Goal: Task Accomplishment & Management: Manage account settings

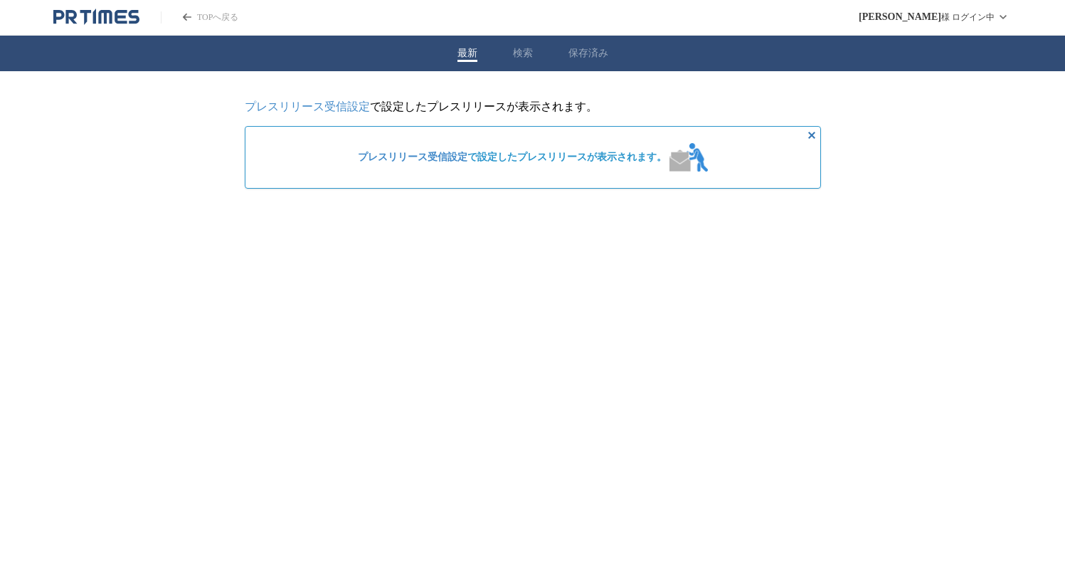
click at [811, 140] on icon "非表示にする" at bounding box center [811, 135] width 17 height 17
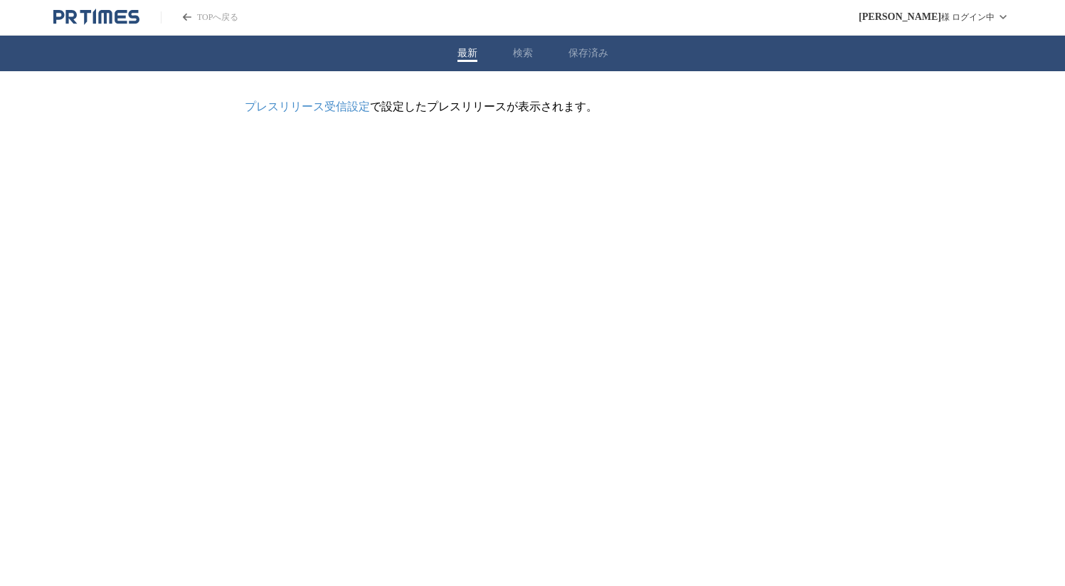
click at [194, 18] on link "TOPへ戻る" at bounding box center [200, 17] width 78 height 12
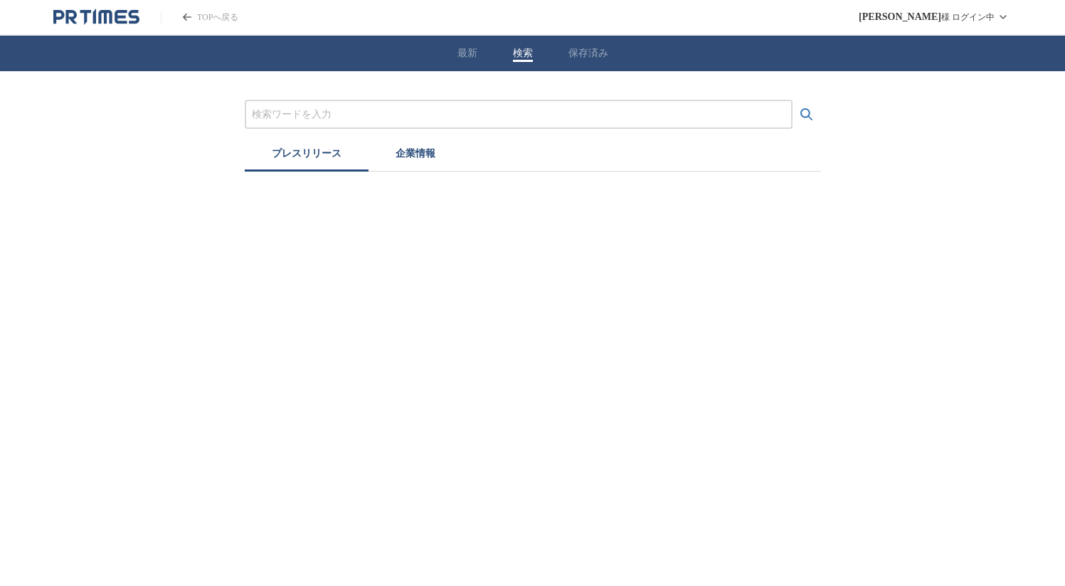
click at [527, 52] on button "検索" at bounding box center [523, 53] width 20 height 13
click at [577, 54] on button "保存済み" at bounding box center [589, 53] width 40 height 13
click at [454, 58] on div "最新 検索 保存済み" at bounding box center [532, 54] width 1065 height 36
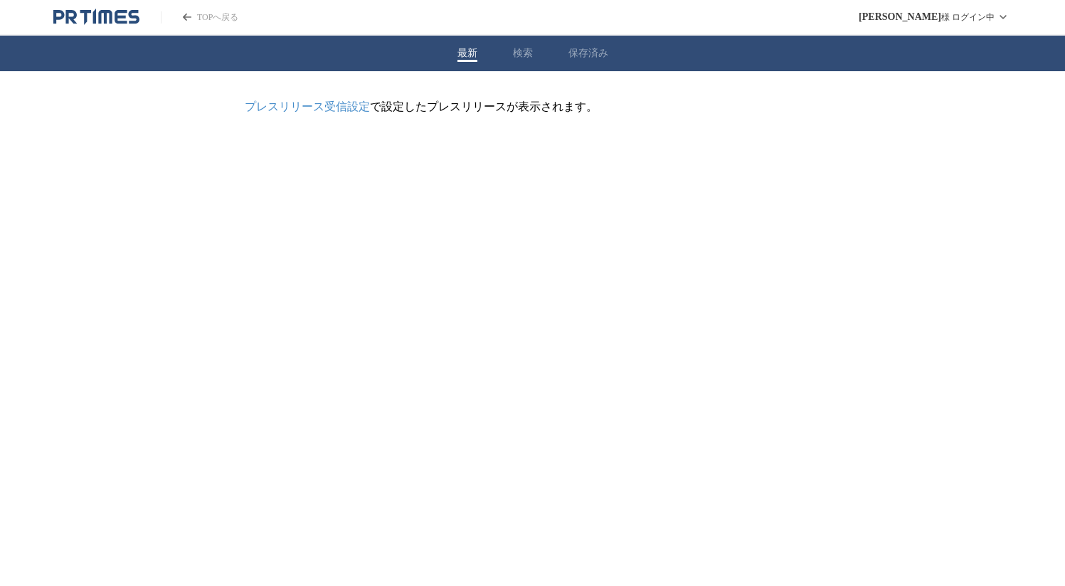
click at [463, 53] on button "最新" at bounding box center [468, 53] width 20 height 13
click at [318, 111] on link "プレスリリース受信設定" at bounding box center [307, 106] width 125 height 12
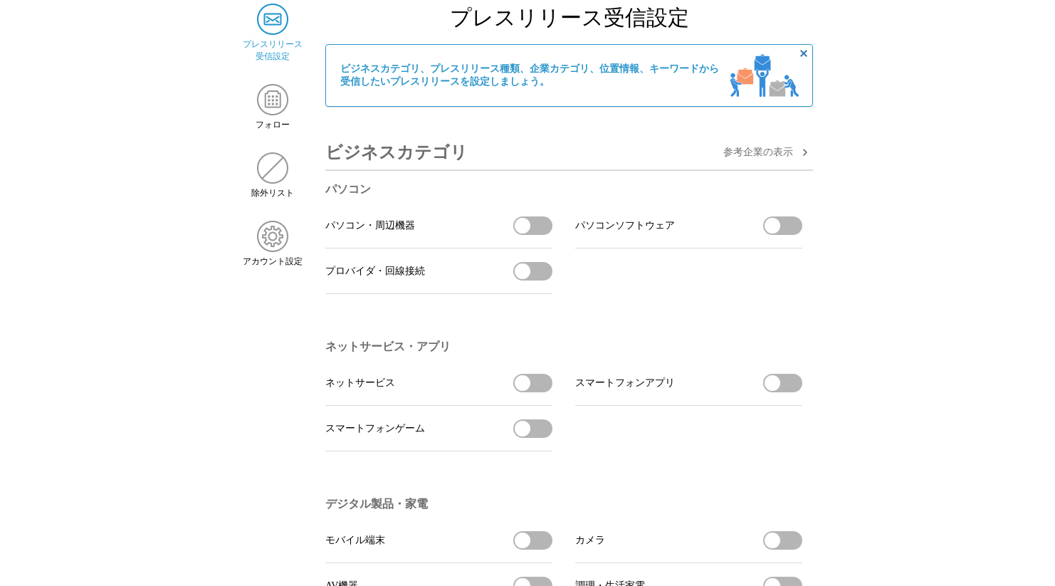
scroll to position [100, 0]
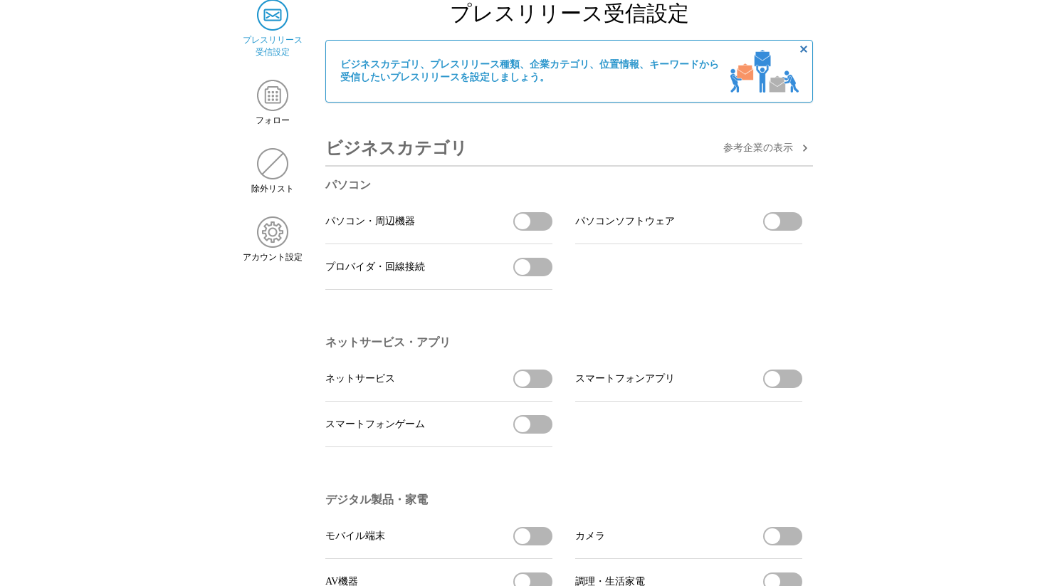
click at [539, 226] on button "パソコン・周辺機器を受信する" at bounding box center [532, 221] width 39 height 19
click at [537, 276] on button "プロバイダ・回線接続を受信する" at bounding box center [532, 267] width 39 height 19
click at [783, 223] on button "パソコンソフトウェアを受信する" at bounding box center [782, 221] width 39 height 19
click at [547, 388] on button "ネットサービスを受信する" at bounding box center [532, 378] width 39 height 19
click at [538, 426] on button "スマートフォンゲームを受信する" at bounding box center [532, 424] width 39 height 19
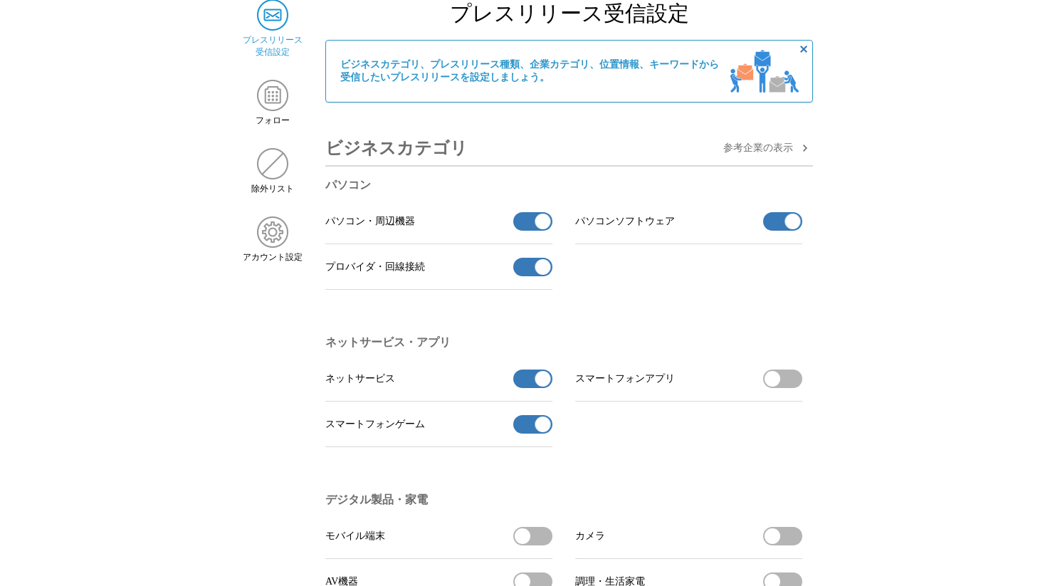
click at [788, 380] on button "スマートフォンアプリを受信する" at bounding box center [782, 378] width 39 height 19
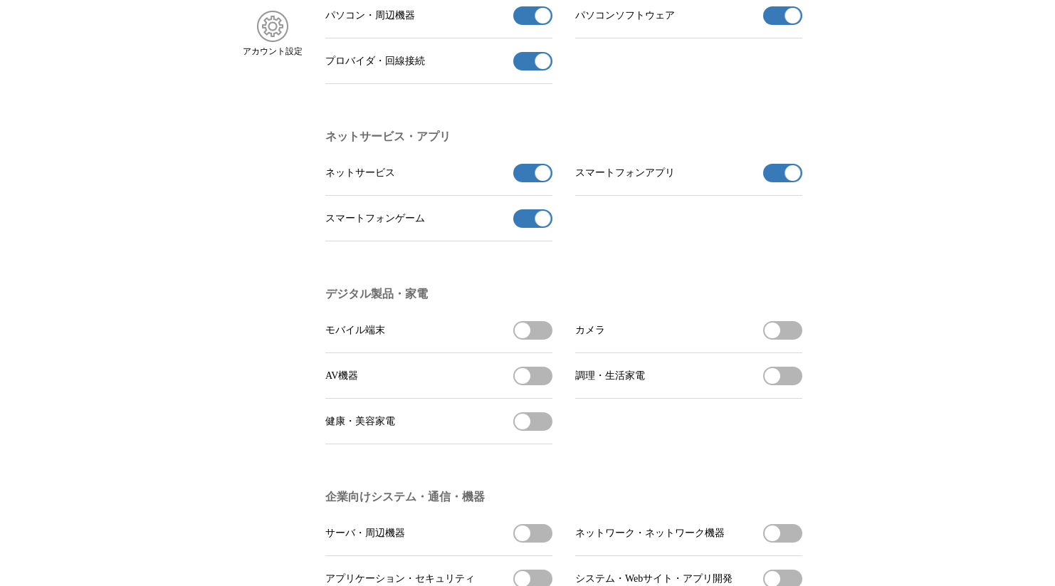
scroll to position [316, 0]
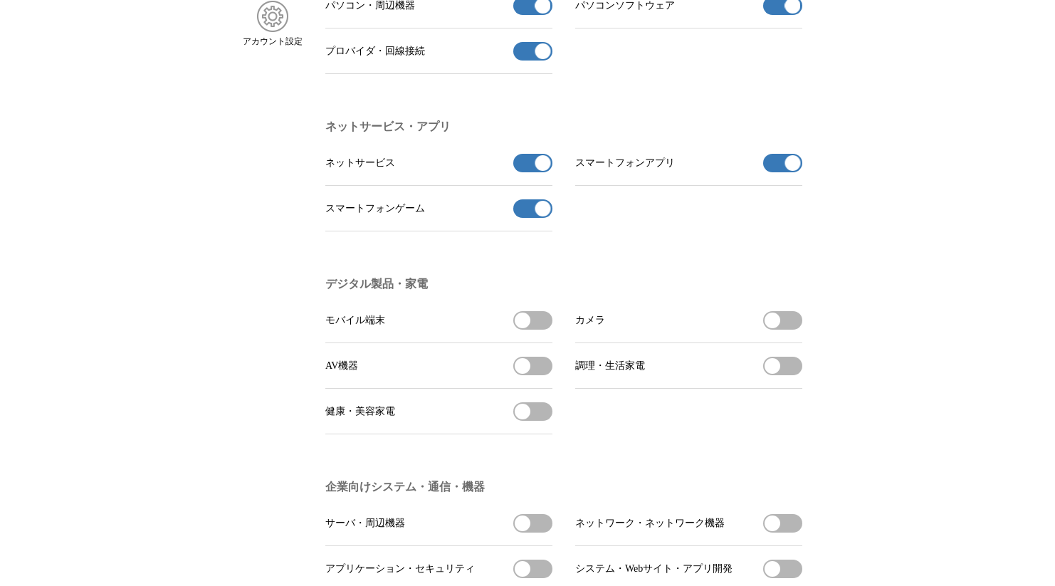
click at [533, 329] on button "モバイル端末を受信する" at bounding box center [532, 320] width 39 height 19
click at [540, 369] on button "AV機器を受信する" at bounding box center [532, 366] width 39 height 19
click at [544, 417] on button "健康・美容家電を受信する" at bounding box center [532, 411] width 39 height 19
click at [800, 325] on button "カメラを受信する" at bounding box center [782, 320] width 39 height 19
click at [792, 369] on button "調理・生活家電を受信する" at bounding box center [782, 366] width 39 height 19
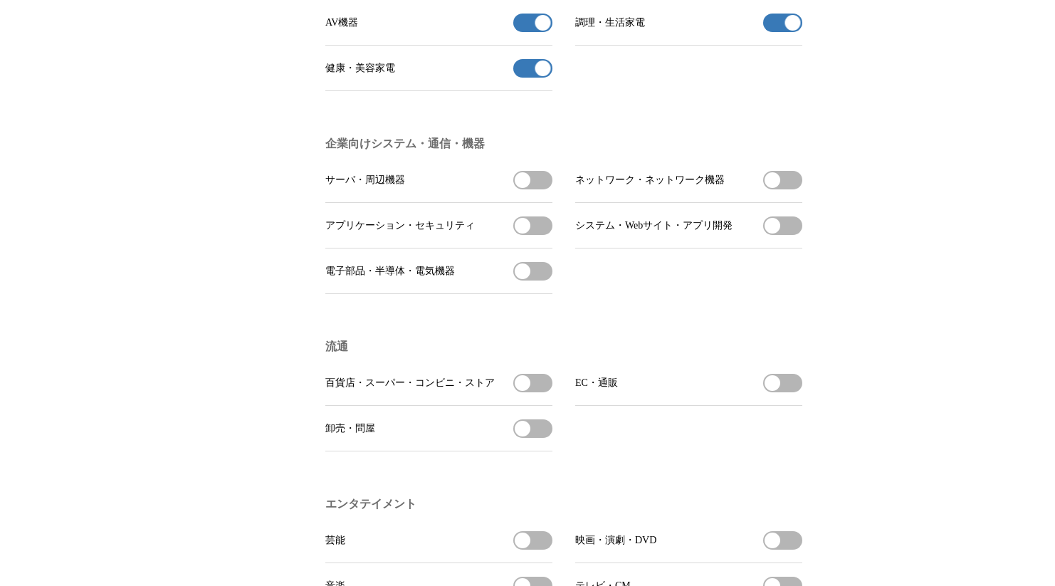
scroll to position [663, 0]
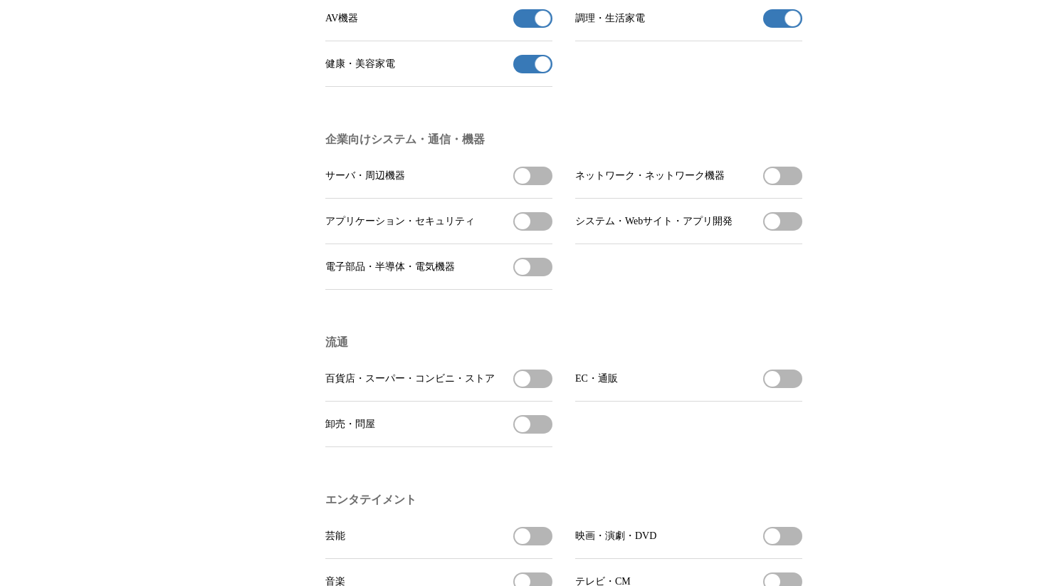
click at [532, 388] on button "百貨店・スーパー・コンビニ・ストアを受信する" at bounding box center [532, 378] width 39 height 19
click at [539, 433] on button "卸売・問屋を受信する" at bounding box center [532, 424] width 39 height 19
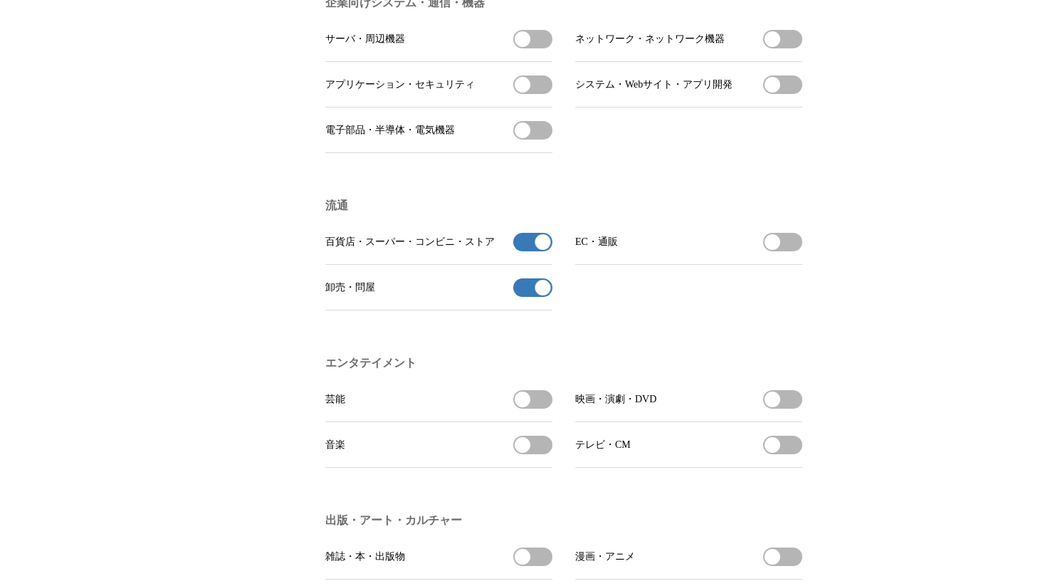
scroll to position [799, 0]
click at [787, 252] on button "EC・通販を受信する" at bounding box center [782, 242] width 39 height 19
click at [542, 140] on button "電子部品・半導体・電気機器を受信する" at bounding box center [532, 131] width 39 height 19
click at [529, 49] on button "サーバ・周辺機器を受信する" at bounding box center [532, 40] width 39 height 19
click at [530, 95] on button "アプリケーション・セキュリティを受信する" at bounding box center [532, 85] width 39 height 19
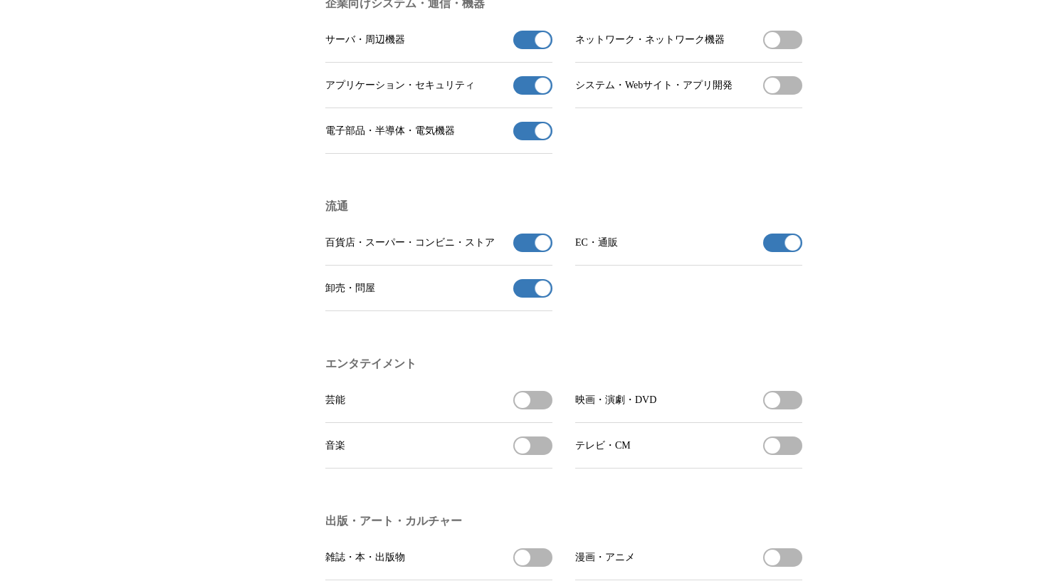
click at [777, 45] on span "button" at bounding box center [772, 40] width 16 height 16
click at [790, 95] on button "システム・Webサイト・アプリ開発を受信する" at bounding box center [782, 85] width 39 height 19
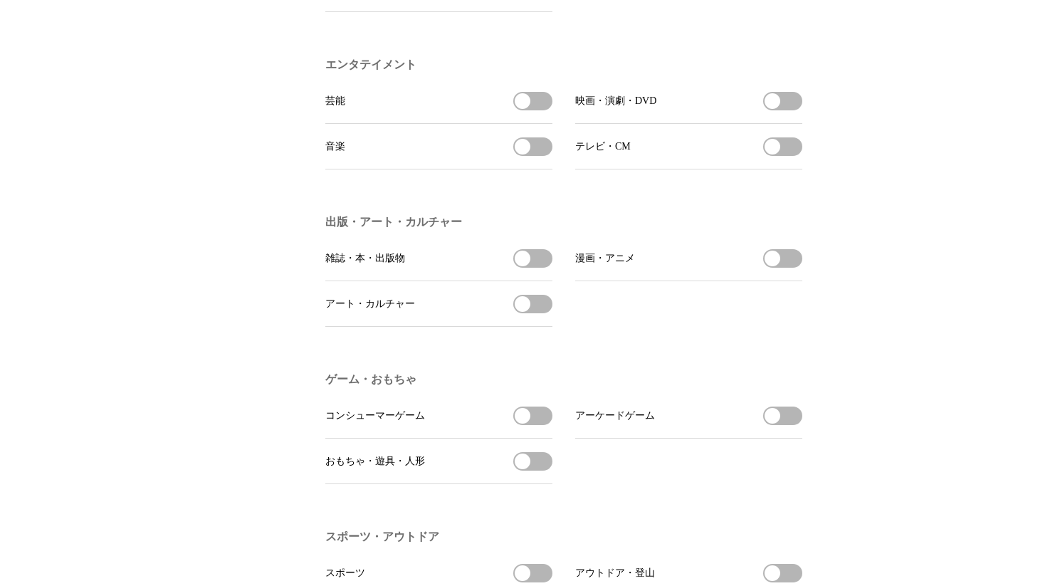
scroll to position [1099, 0]
click at [536, 109] on button "芸能を受信する" at bounding box center [532, 99] width 39 height 19
click at [536, 154] on button "音楽を受信する" at bounding box center [532, 145] width 39 height 19
click at [780, 151] on button "テレビ・CMを受信する" at bounding box center [782, 145] width 39 height 19
click at [778, 100] on li "映画・演劇・DVD 映画・演劇・DVDを受信する" at bounding box center [688, 100] width 227 height 46
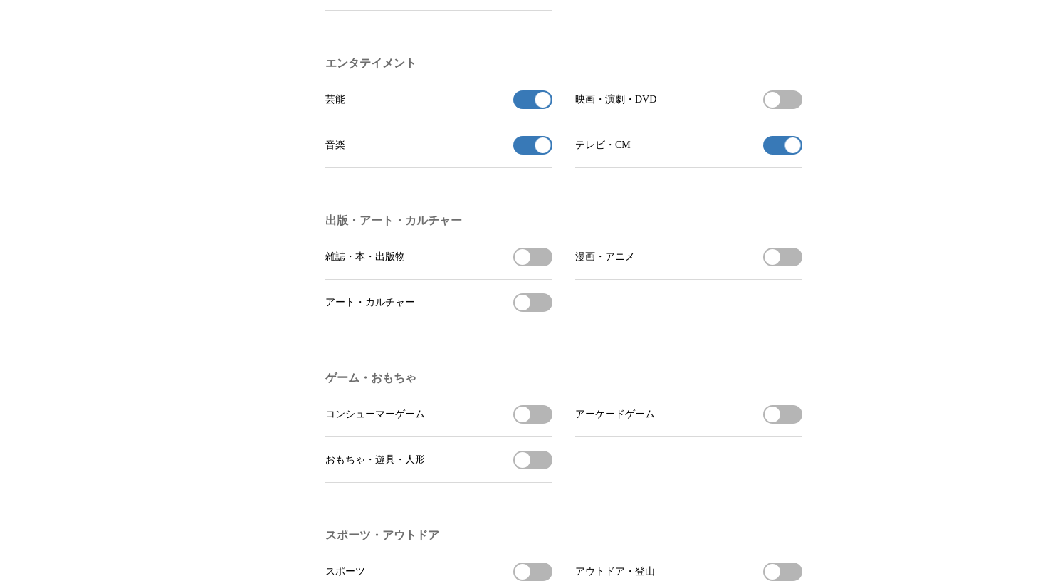
click at [780, 108] on button "映画・演劇・DVDを受信する" at bounding box center [782, 99] width 39 height 19
click at [532, 266] on button "雑誌・本・出版物を受信する" at bounding box center [532, 257] width 39 height 19
click at [535, 312] on button "アート・カルチャーを受信する" at bounding box center [532, 302] width 39 height 19
click at [776, 265] on span "button" at bounding box center [772, 257] width 16 height 16
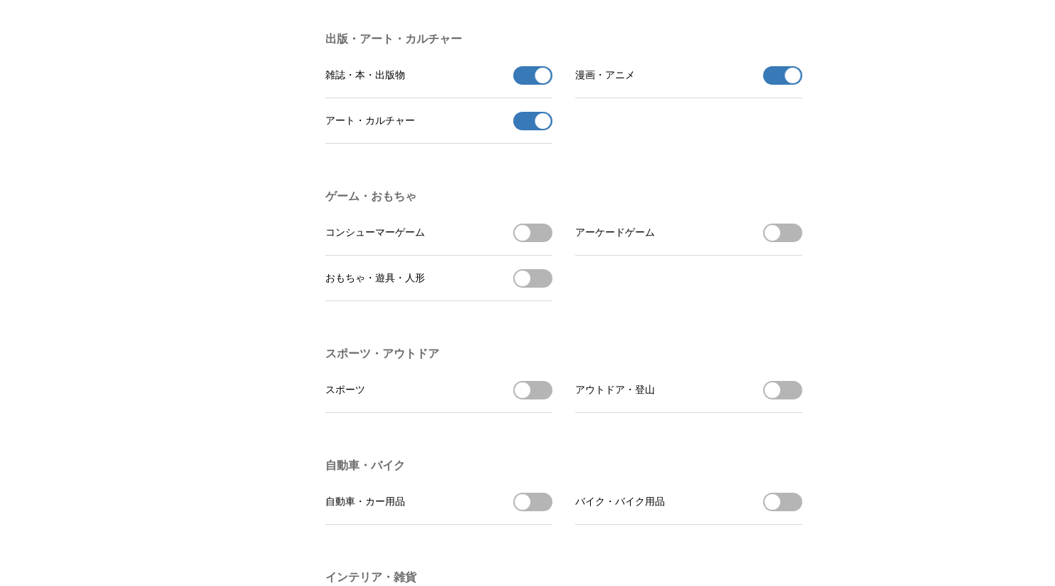
scroll to position [1293, 0]
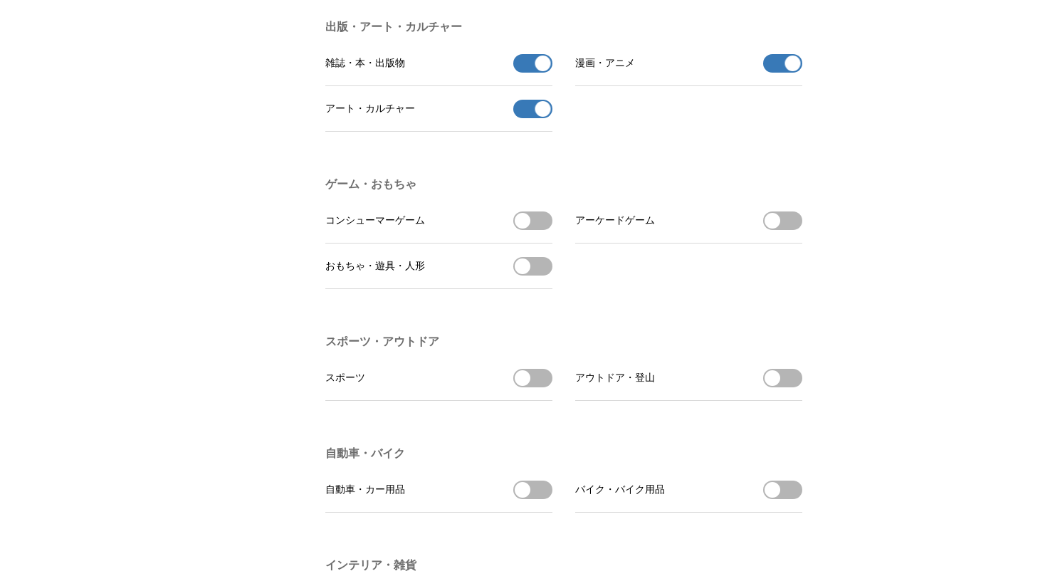
click at [534, 230] on button "コンシューマーゲームを受信する" at bounding box center [532, 220] width 39 height 19
click at [536, 275] on button "おもちゃ・遊具・人形を受信する" at bounding box center [532, 266] width 39 height 19
click at [777, 228] on span "button" at bounding box center [772, 221] width 16 height 16
click at [546, 387] on button "スポーツを受信する" at bounding box center [532, 378] width 39 height 19
click at [793, 387] on button "アウトドア・登山を受信する" at bounding box center [782, 378] width 39 height 19
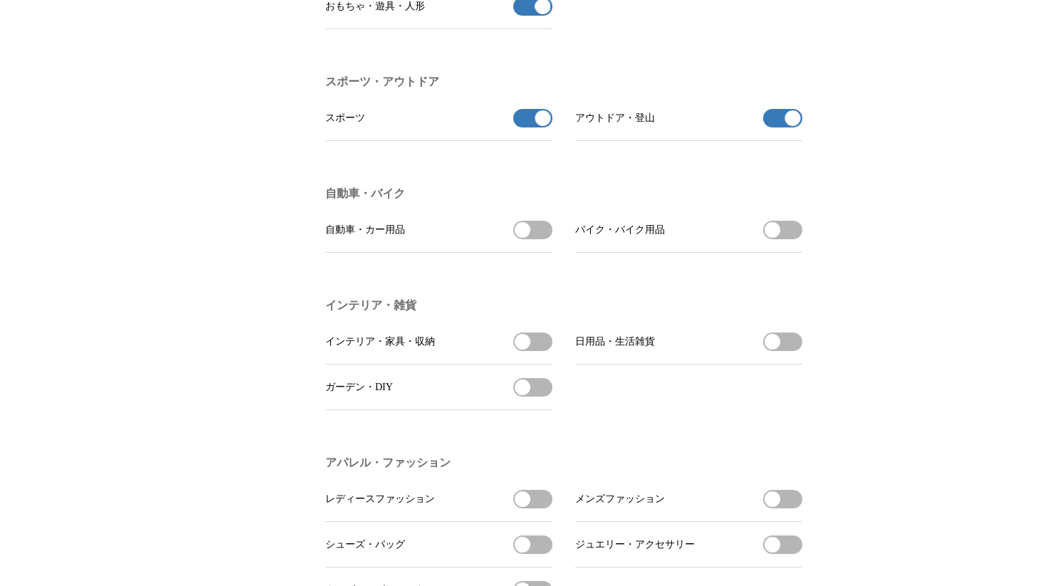
scroll to position [1604, 0]
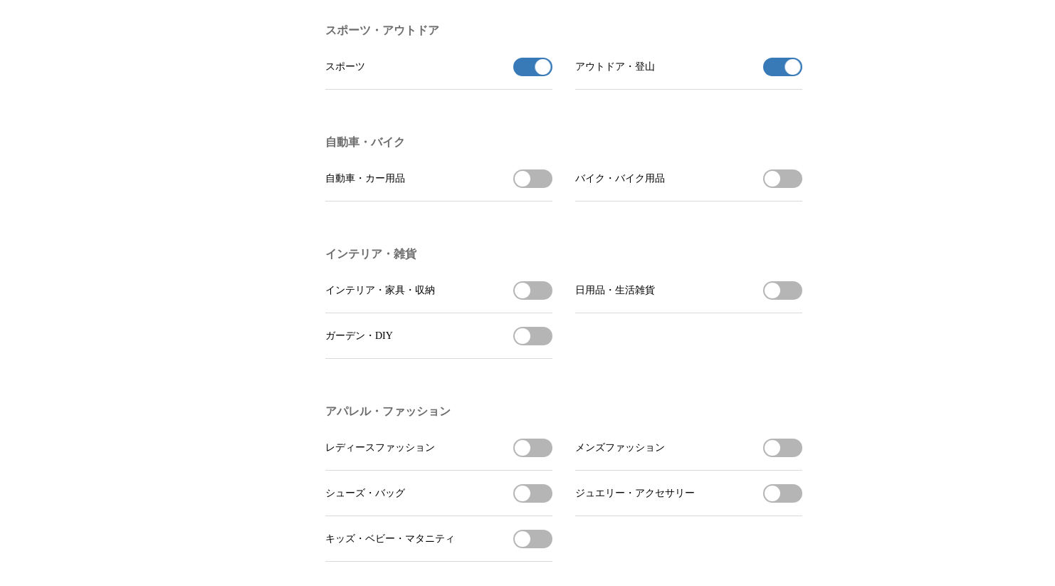
click at [533, 188] on button "自動車・カー用品を受信する" at bounding box center [532, 178] width 39 height 19
click at [780, 188] on button "バイク・バイク用品を受信する" at bounding box center [782, 178] width 39 height 19
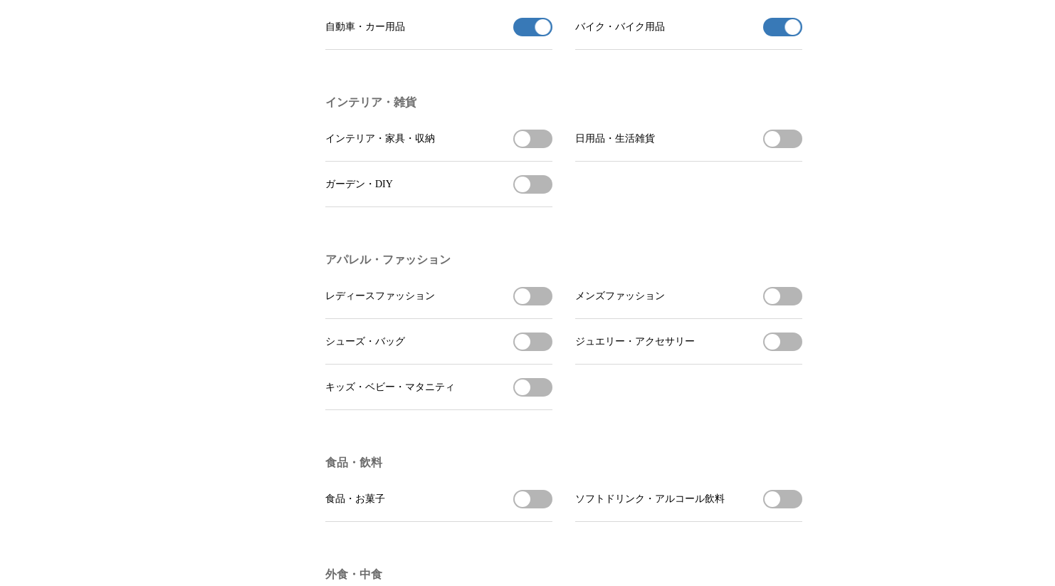
scroll to position [1788, 0]
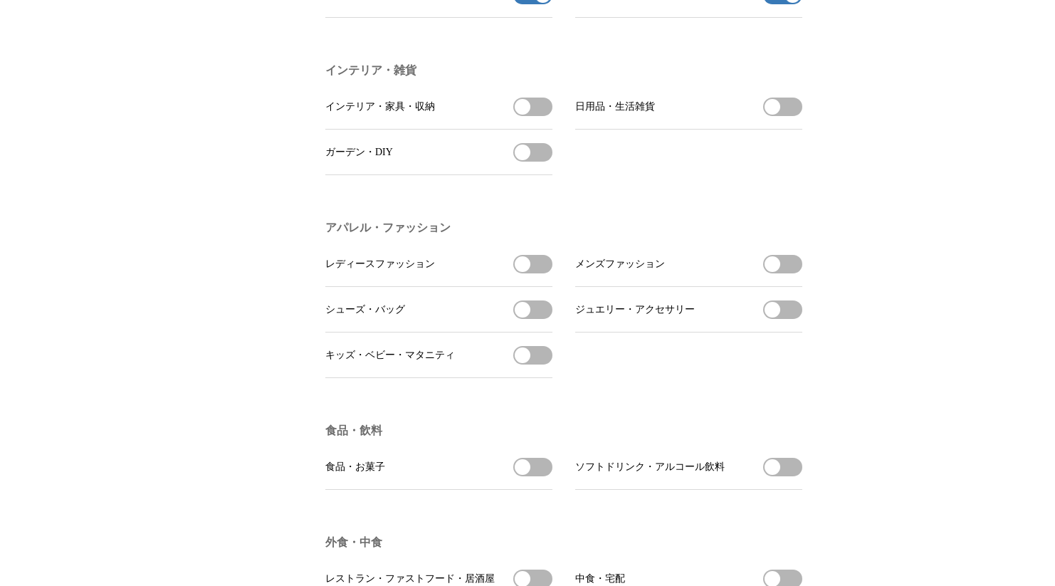
click at [535, 273] on button "レディースファッションを受信する" at bounding box center [532, 264] width 39 height 19
click at [534, 319] on button "シューズ・バッグを受信する" at bounding box center [532, 309] width 39 height 19
click at [788, 319] on button "ジュエリー・アクセサリーを受信する" at bounding box center [782, 309] width 39 height 19
click at [784, 287] on li "メンズファッション メンズファッションを受信する" at bounding box center [688, 264] width 227 height 46
click at [783, 273] on button "メンズファッションを受信する" at bounding box center [782, 264] width 39 height 19
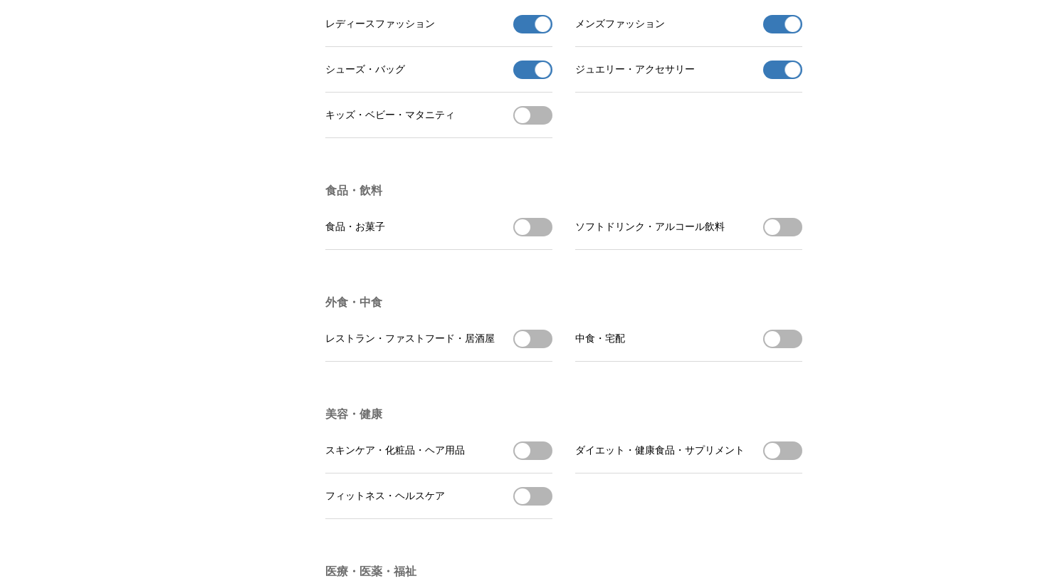
scroll to position [2062, 0]
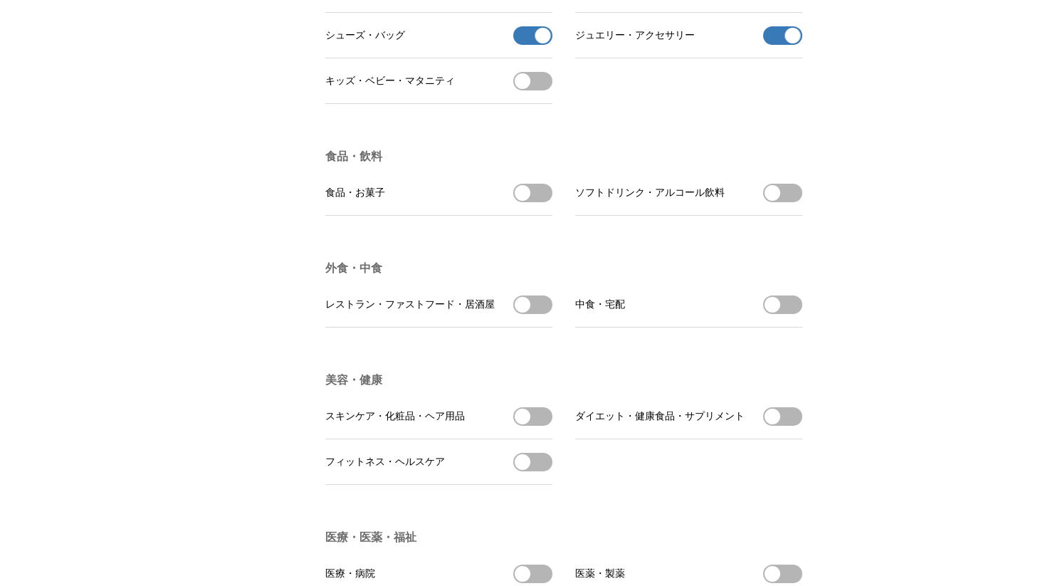
click at [532, 202] on button "食品・お菓子を受信する" at bounding box center [532, 193] width 39 height 19
click at [790, 202] on button "ソフトドリンク・アルコール飲料を受信する" at bounding box center [782, 193] width 39 height 19
click at [524, 312] on span "button" at bounding box center [523, 305] width 16 height 16
click at [784, 314] on button "中食・宅配を受信する" at bounding box center [782, 304] width 39 height 19
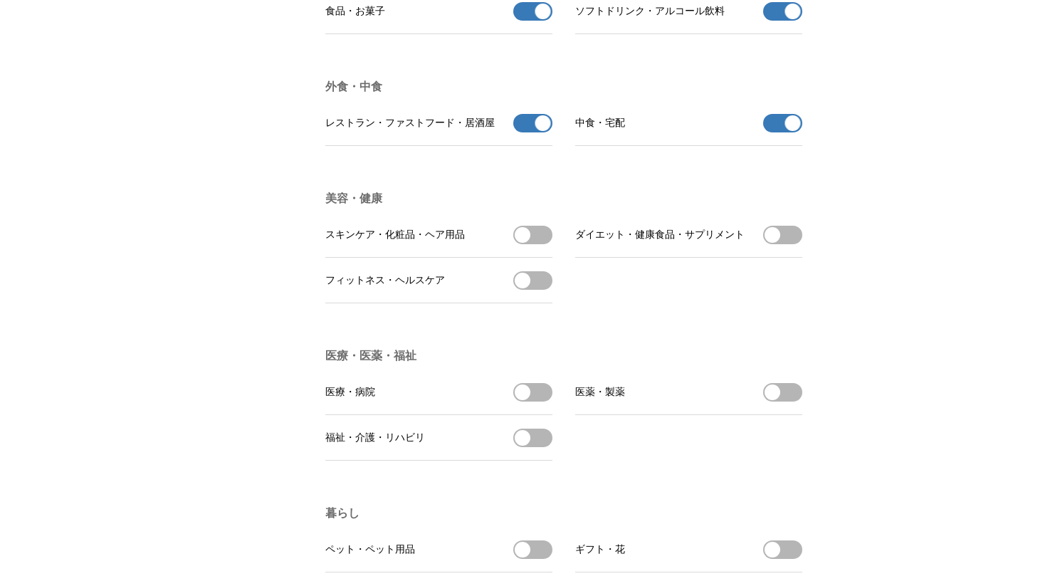
scroll to position [2244, 0]
click at [540, 257] on li "スキンケア・化粧品・ヘア用品 スキンケア・化粧品・ヘア用品を受信する" at bounding box center [438, 234] width 227 height 46
click at [539, 243] on button "スキンケア・化粧品・ヘア用品を受信する" at bounding box center [532, 234] width 39 height 19
click at [540, 289] on button "フィットネス・ヘルスケアを受信する" at bounding box center [532, 279] width 39 height 19
click at [787, 243] on button "ダイエット・健康食品・サプリメントを受信する" at bounding box center [782, 234] width 39 height 19
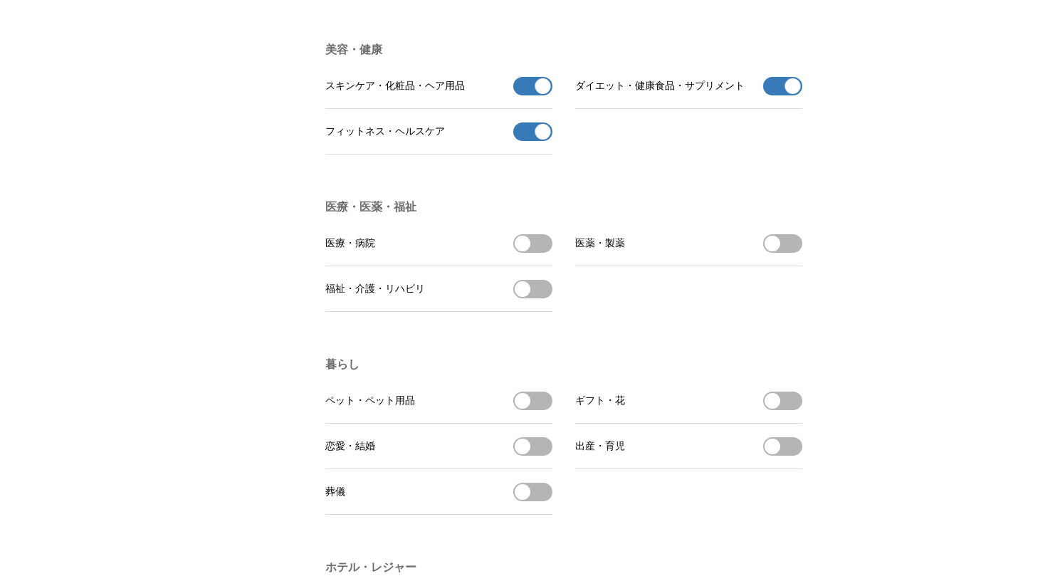
scroll to position [2405, 0]
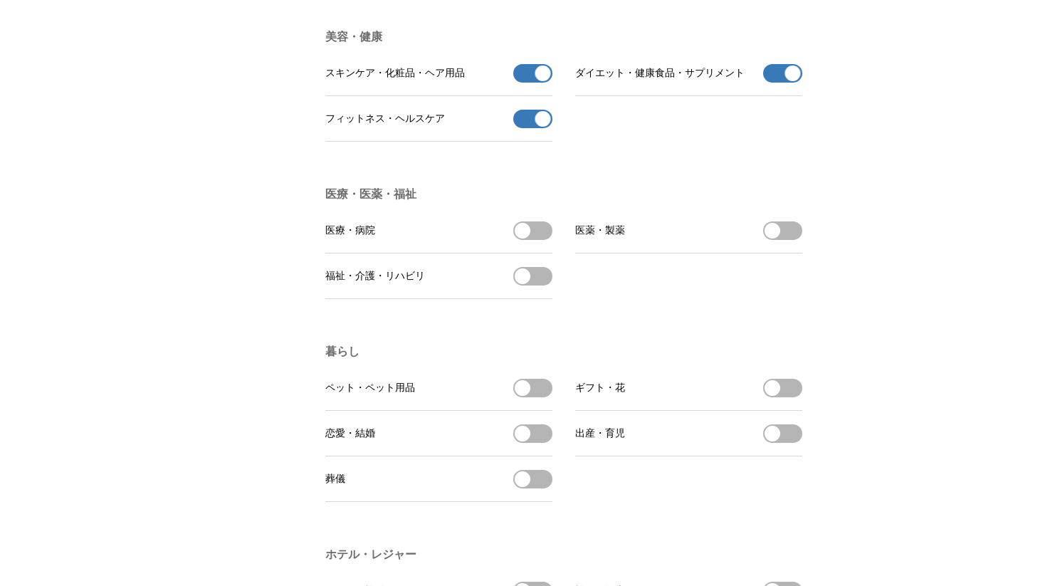
click at [537, 240] on button "医療・病院を受信する" at bounding box center [532, 230] width 39 height 19
click at [536, 285] on button "福祉・介護・リハビリを受信する" at bounding box center [532, 276] width 39 height 19
click at [784, 240] on button "医薬・製薬を受信する" at bounding box center [782, 230] width 39 height 19
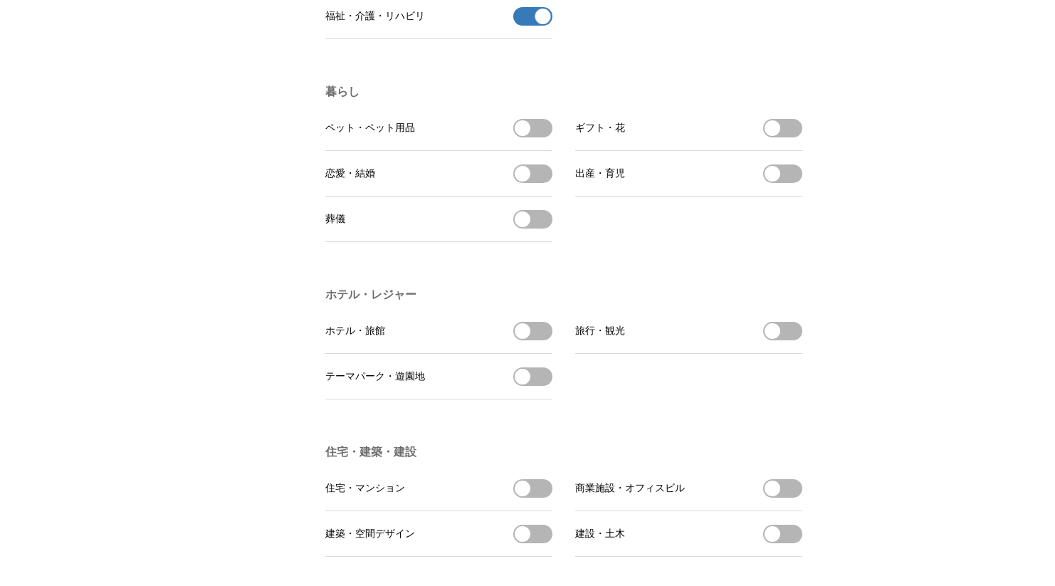
scroll to position [2667, 0]
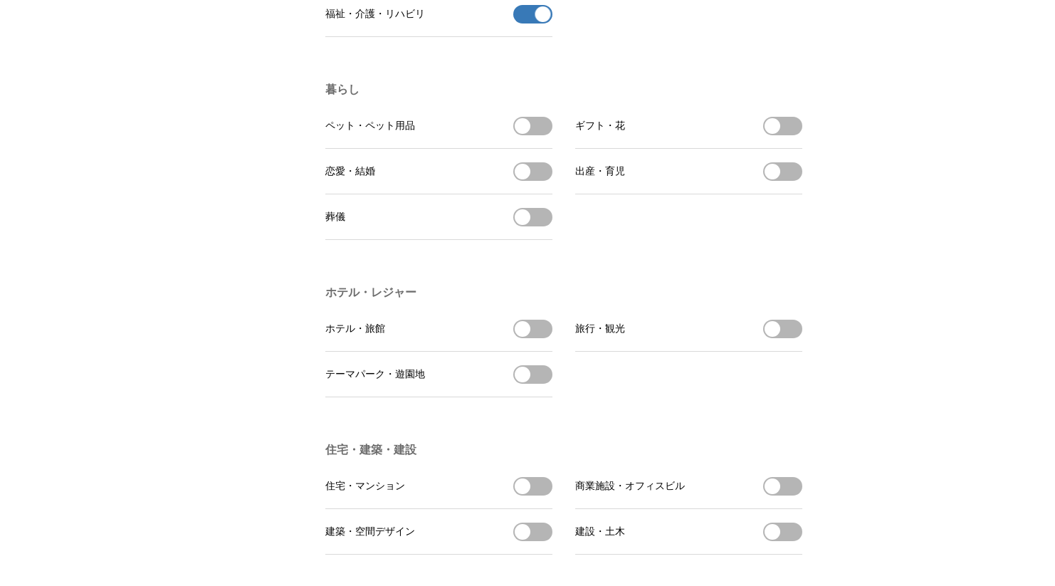
drag, startPoint x: 542, startPoint y: 171, endPoint x: 629, endPoint y: 298, distance: 154.6
click at [629, 263] on li "暮らし ペット・ペット用品 ペット・ペット用品を受信する ギフト・花 ギフト・花を受信する 恋愛・結婚 恋愛・結婚を受信する 出産・育児 出産・育児を受信する…" at bounding box center [568, 161] width 487 height 203
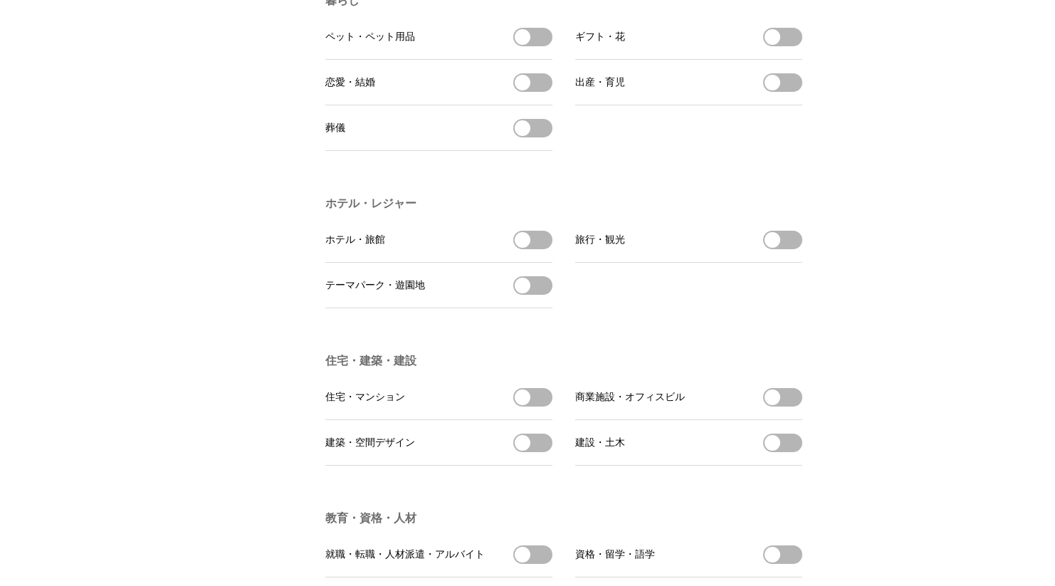
scroll to position [2781, 0]
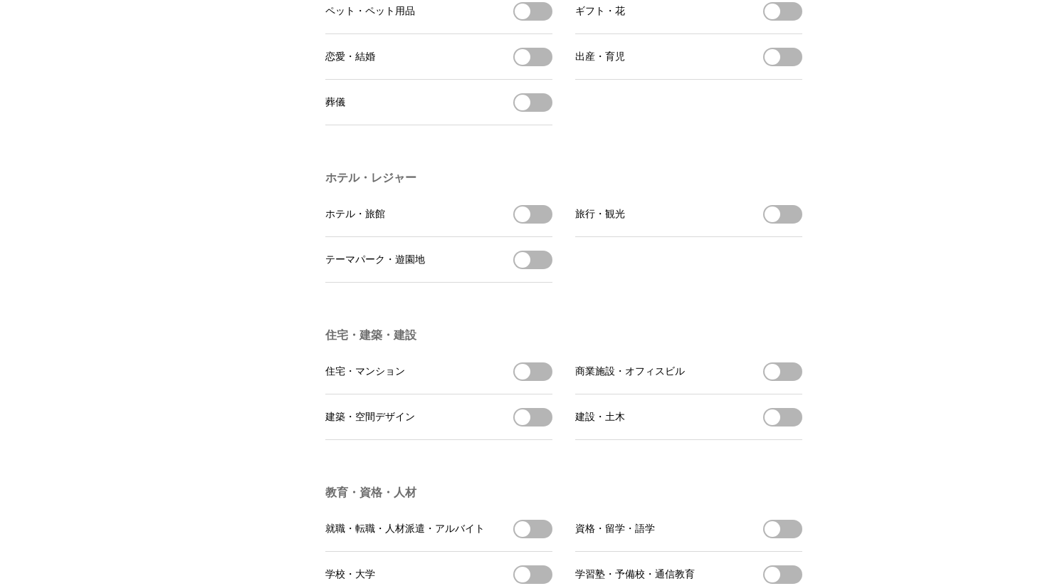
click at [537, 237] on li "ホテル・旅館 ホテル・旅館を受信する" at bounding box center [438, 214] width 227 height 46
click at [788, 223] on button "旅行・観光を受信する" at bounding box center [782, 214] width 39 height 19
click at [536, 223] on button "ホテル・旅館を受信する" at bounding box center [532, 214] width 39 height 19
click at [539, 269] on button "テーマパーク・遊園地を受信する" at bounding box center [532, 259] width 39 height 19
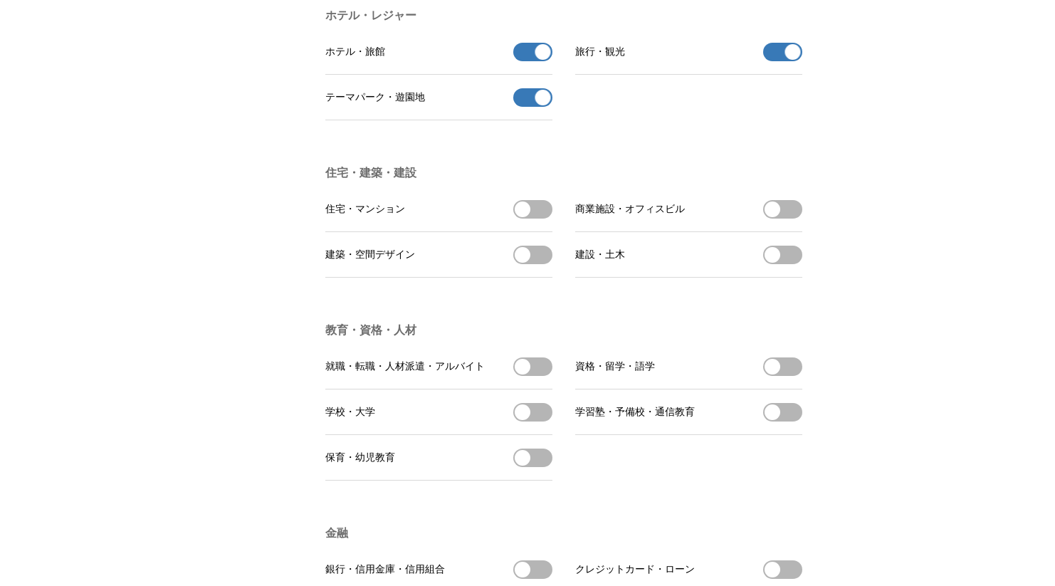
scroll to position [2944, 0]
click at [531, 218] on button "住宅・マンションを受信する" at bounding box center [532, 208] width 39 height 19
click at [788, 218] on button "商業施設・オフィスビルを受信する" at bounding box center [782, 208] width 39 height 19
click at [791, 263] on button "建設・土木を受信する" at bounding box center [782, 254] width 39 height 19
click at [534, 263] on button "建築・空間デザインを受信する" at bounding box center [532, 254] width 39 height 19
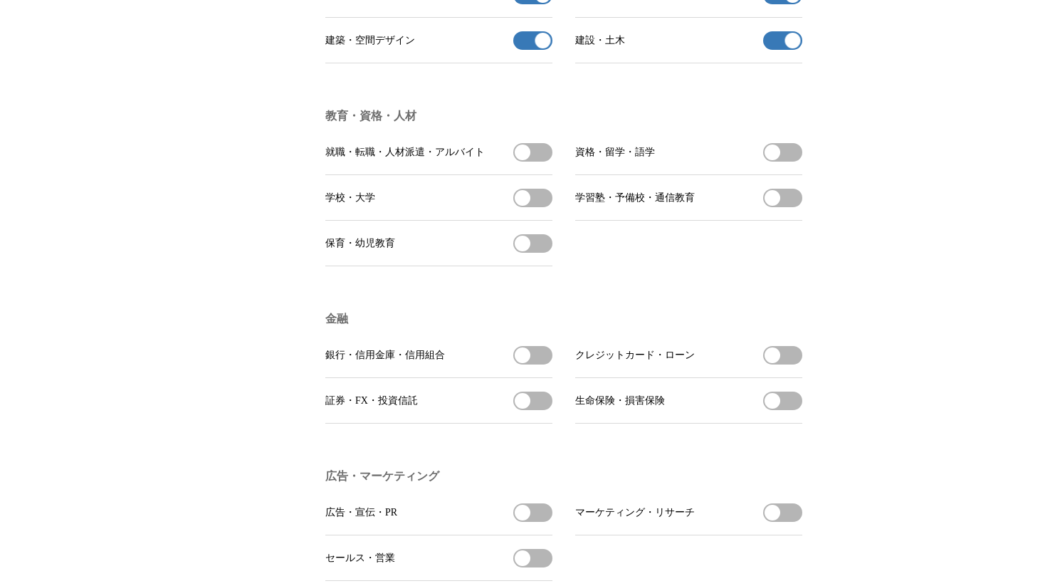
scroll to position [3158, 0]
click at [544, 206] on button "学校・大学を受信する" at bounding box center [532, 197] width 39 height 19
click at [793, 206] on button "学習塾・予備校・通信教育を受信する" at bounding box center [782, 197] width 39 height 19
click at [791, 161] on button "資格・留学・語学を受信する" at bounding box center [782, 151] width 39 height 19
click at [541, 252] on button "保育・幼児教育を受信する" at bounding box center [532, 242] width 39 height 19
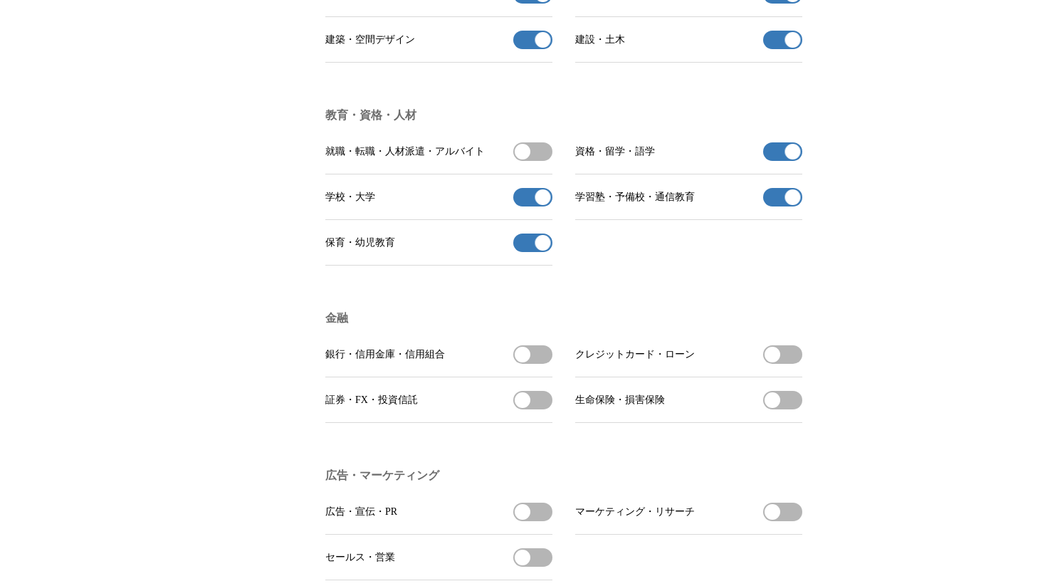
scroll to position [3179, 0]
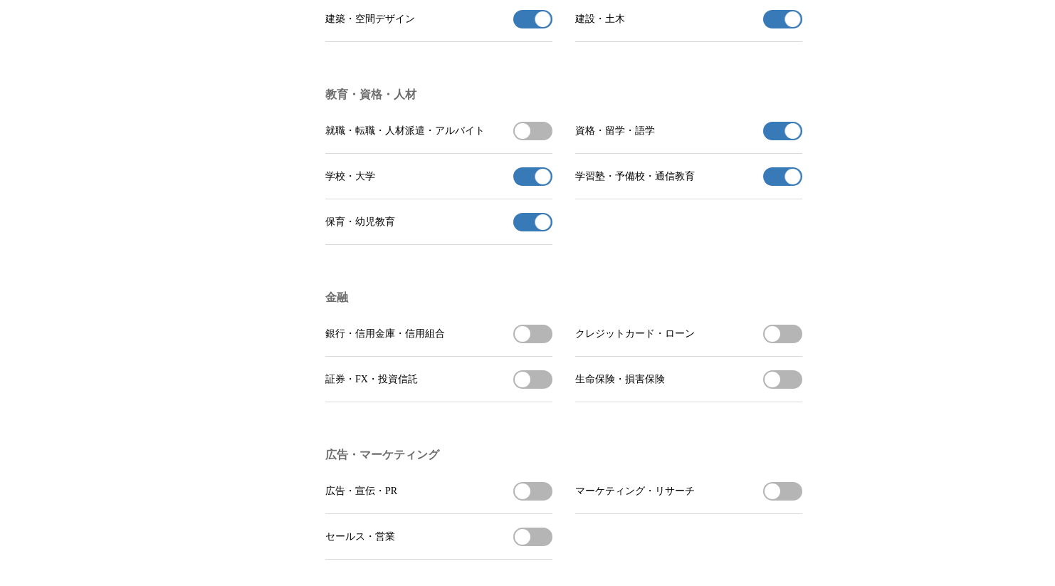
click at [538, 140] on button "就職・転職・人材派遣・アルバイトを受信する" at bounding box center [532, 131] width 39 height 19
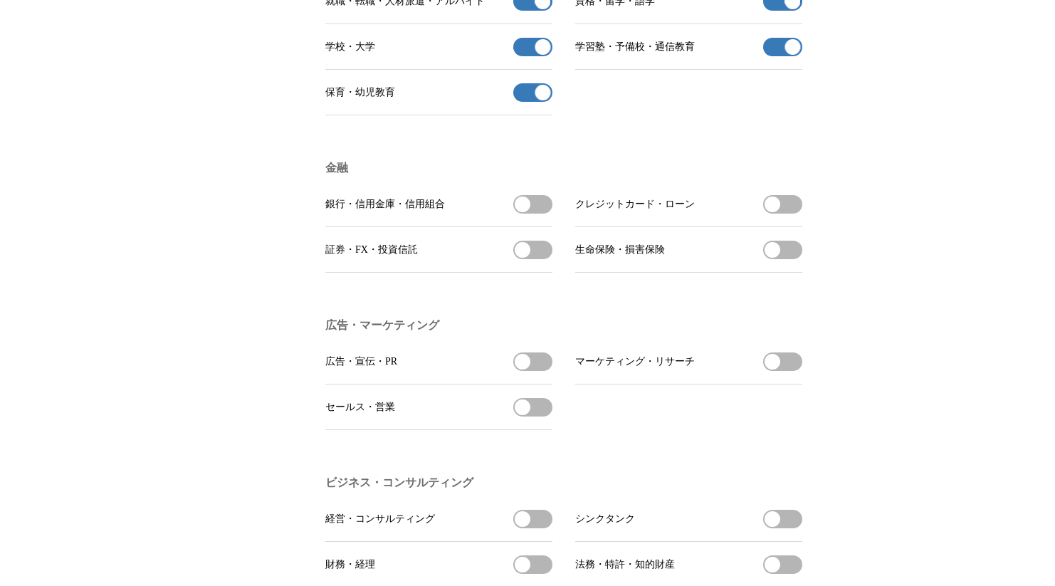
scroll to position [3335, 0]
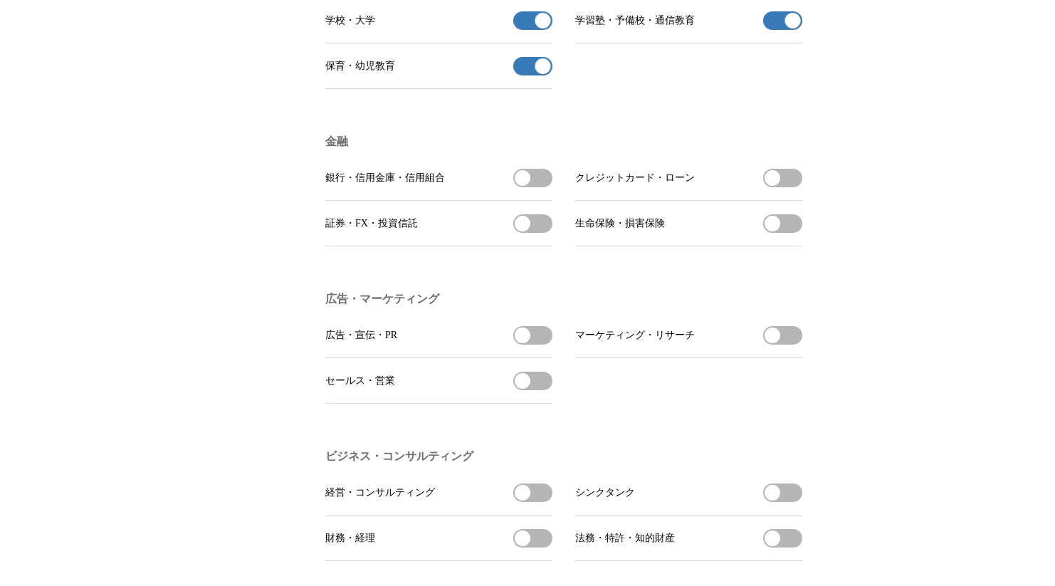
click at [537, 187] on button "銀行・信用金庫・信用組合を受信する" at bounding box center [532, 178] width 39 height 19
click at [532, 233] on button "証券・FX・投資信託を受信する" at bounding box center [532, 223] width 39 height 19
click at [784, 233] on button "生命保険・損害保険を受信する" at bounding box center [782, 223] width 39 height 19
click at [786, 187] on button "クレジットカード・ローンを受信する" at bounding box center [782, 178] width 39 height 19
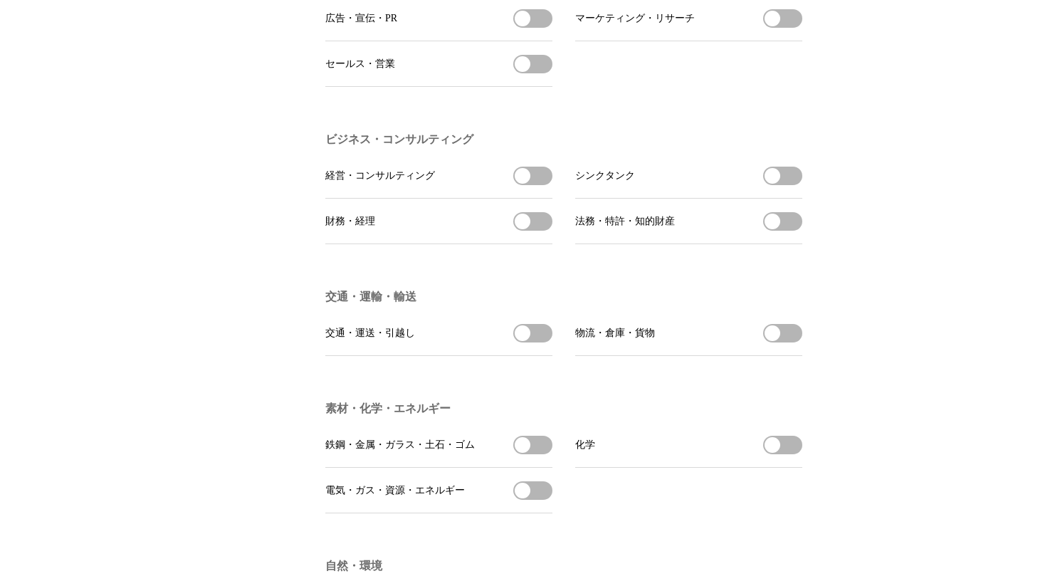
scroll to position [3653, 0]
click at [534, 184] on button "経営・コンサルティングを受信する" at bounding box center [532, 174] width 39 height 19
click at [538, 229] on button "財務・経理を受信する" at bounding box center [532, 220] width 39 height 19
click at [790, 229] on button "法務・特許・知的財産を受信する" at bounding box center [782, 220] width 39 height 19
click at [793, 197] on li "シンクタンク シンクタンクを受信する" at bounding box center [688, 175] width 227 height 46
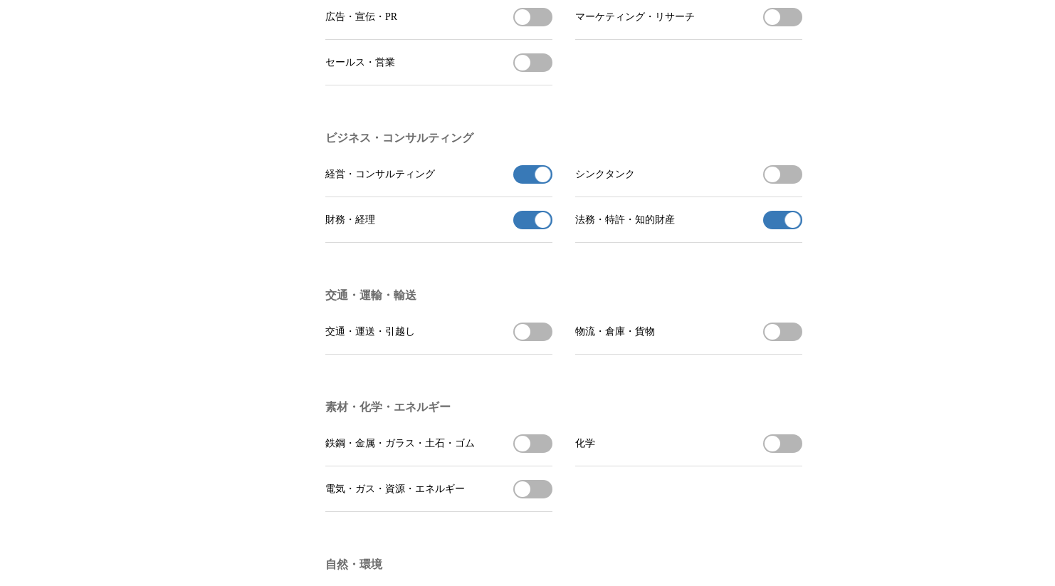
click at [788, 184] on button "シンクタンクを受信する" at bounding box center [782, 174] width 39 height 19
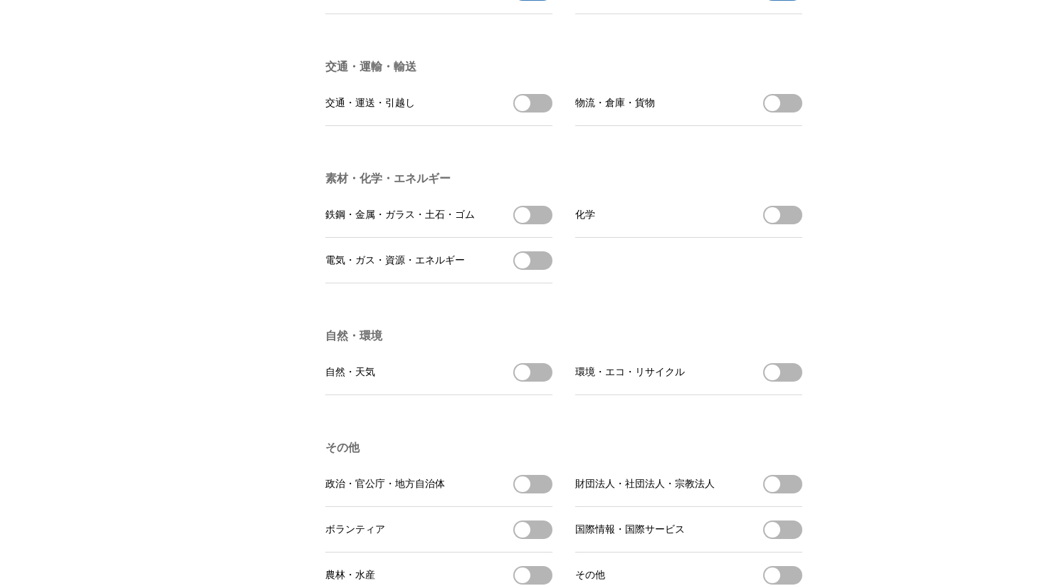
scroll to position [3899, 0]
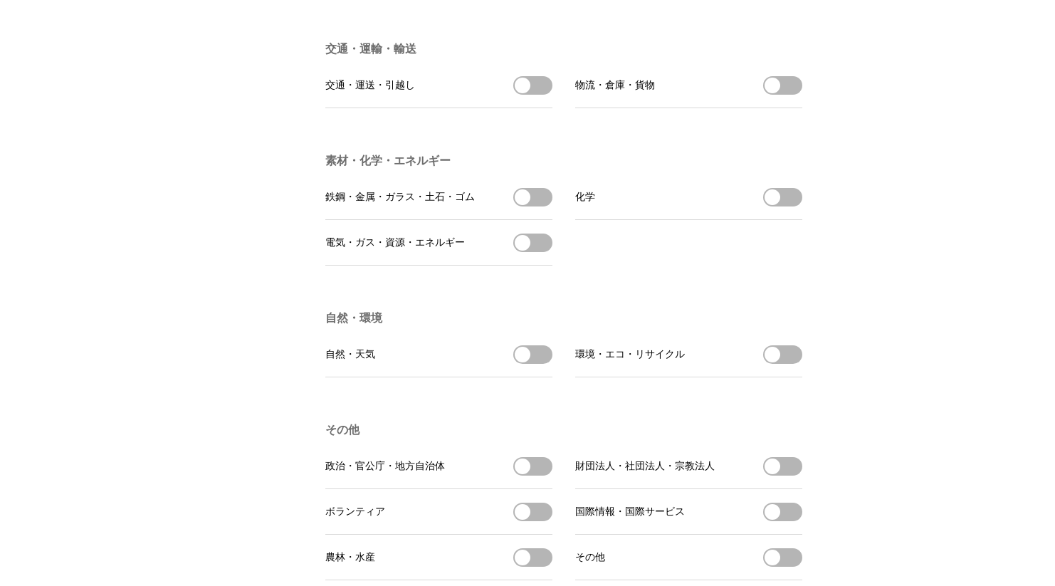
click at [786, 95] on button "物流・倉庫・貨物を受信する" at bounding box center [782, 85] width 39 height 19
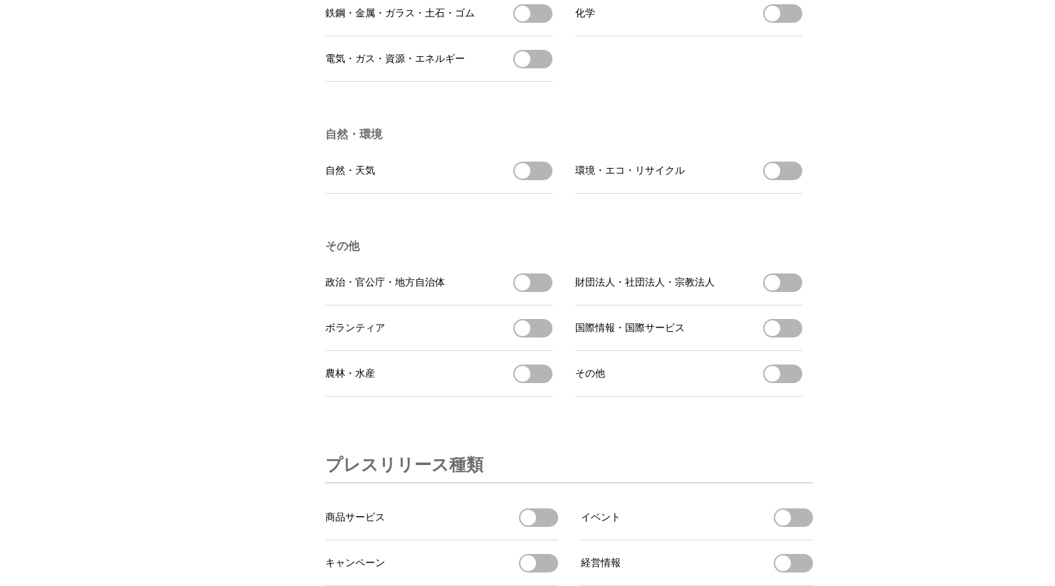
scroll to position [4100, 0]
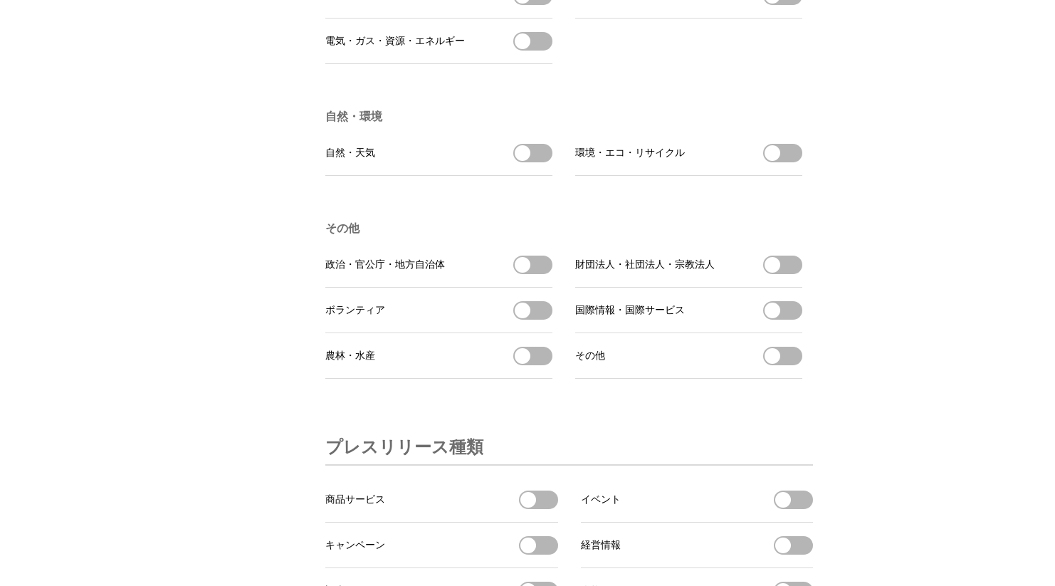
click at [528, 273] on span "button" at bounding box center [523, 265] width 16 height 16
click at [536, 365] on button "農林・水産を受信する" at bounding box center [532, 356] width 39 height 19
click at [778, 318] on span "button" at bounding box center [772, 310] width 16 height 16
click at [790, 274] on button "財団法人・社団法人・宗教法人を受信する" at bounding box center [782, 264] width 39 height 19
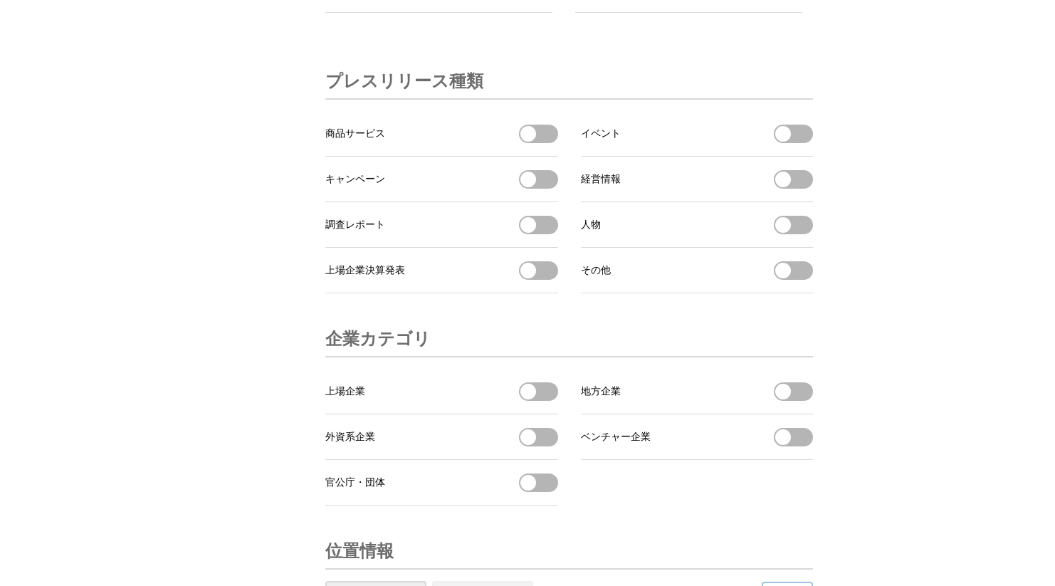
scroll to position [4469, 0]
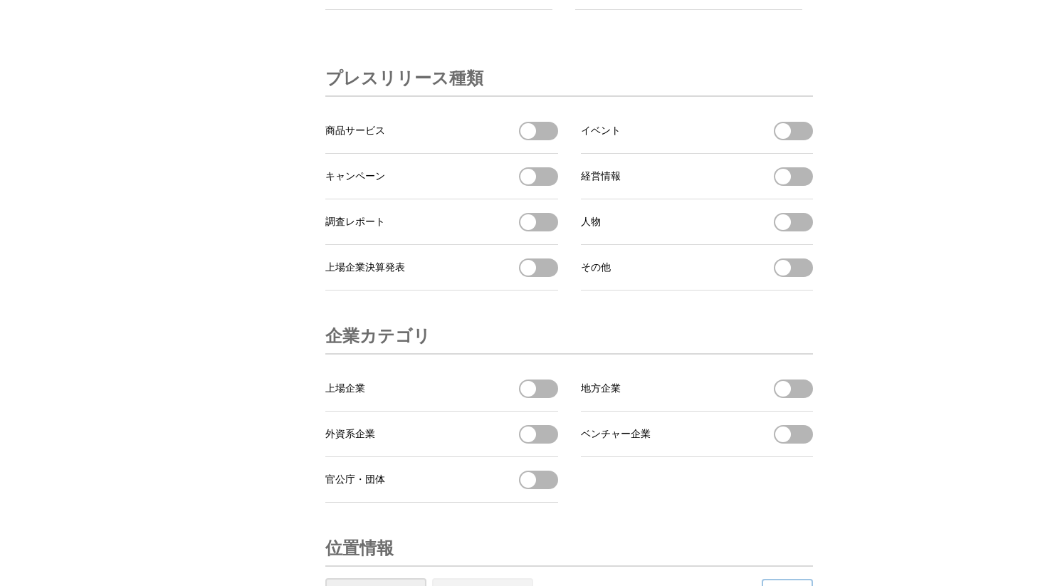
click at [549, 140] on button "商品サービスを受信する" at bounding box center [538, 131] width 39 height 19
click at [796, 140] on button "イベントを受信する" at bounding box center [793, 131] width 39 height 19
click at [796, 186] on button "経営情報を受信する" at bounding box center [793, 176] width 39 height 19
click at [796, 231] on button "人物を受信する" at bounding box center [793, 222] width 39 height 19
click at [534, 275] on span "button" at bounding box center [528, 268] width 16 height 16
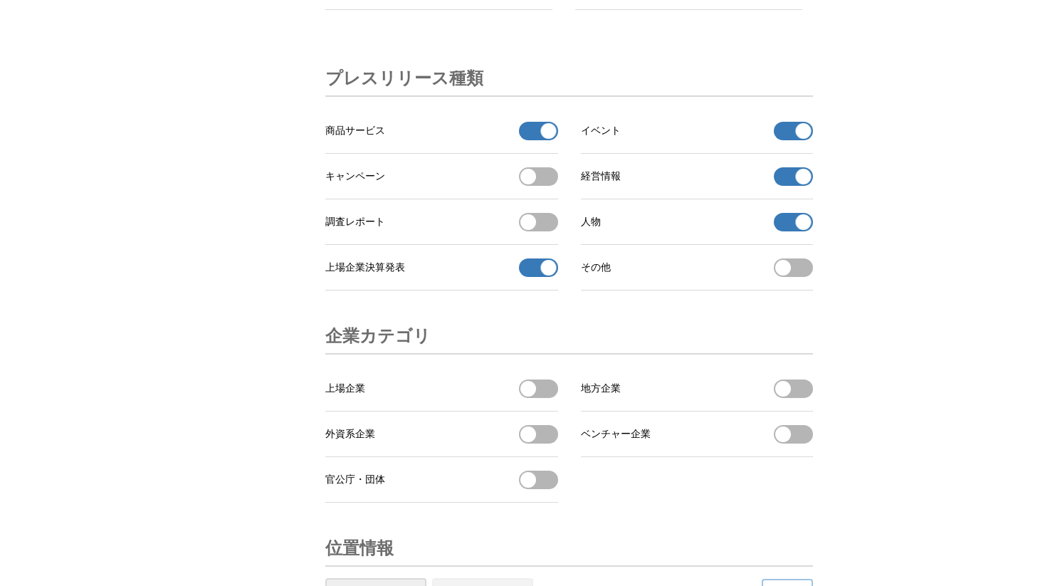
click at [539, 231] on button "調査レポートを受信する" at bounding box center [538, 222] width 39 height 19
click at [545, 186] on button "キャンペーンを受信する" at bounding box center [538, 176] width 39 height 19
click at [795, 277] on button "その他 を受信する" at bounding box center [793, 267] width 39 height 19
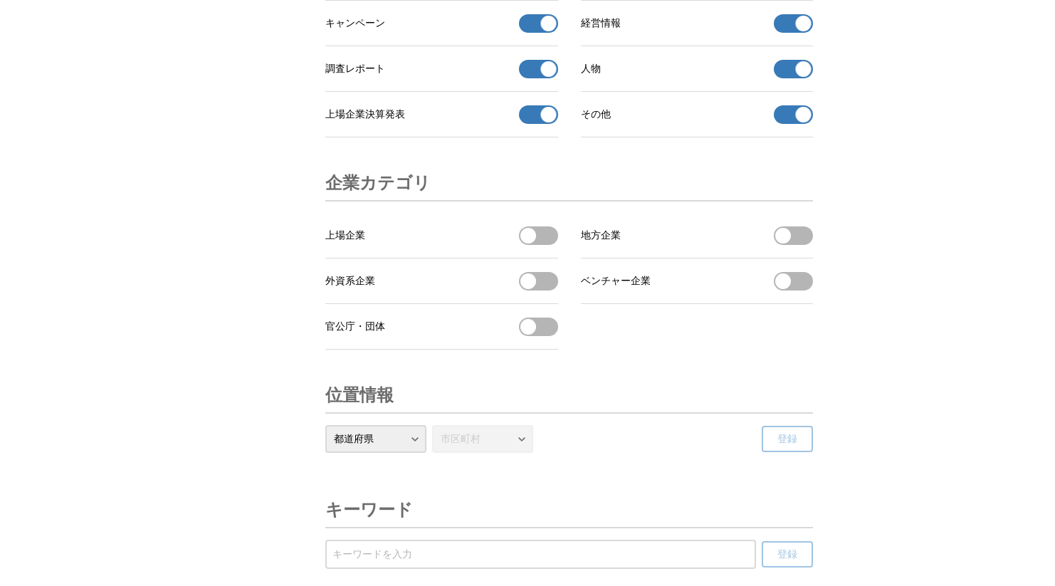
scroll to position [4643, 0]
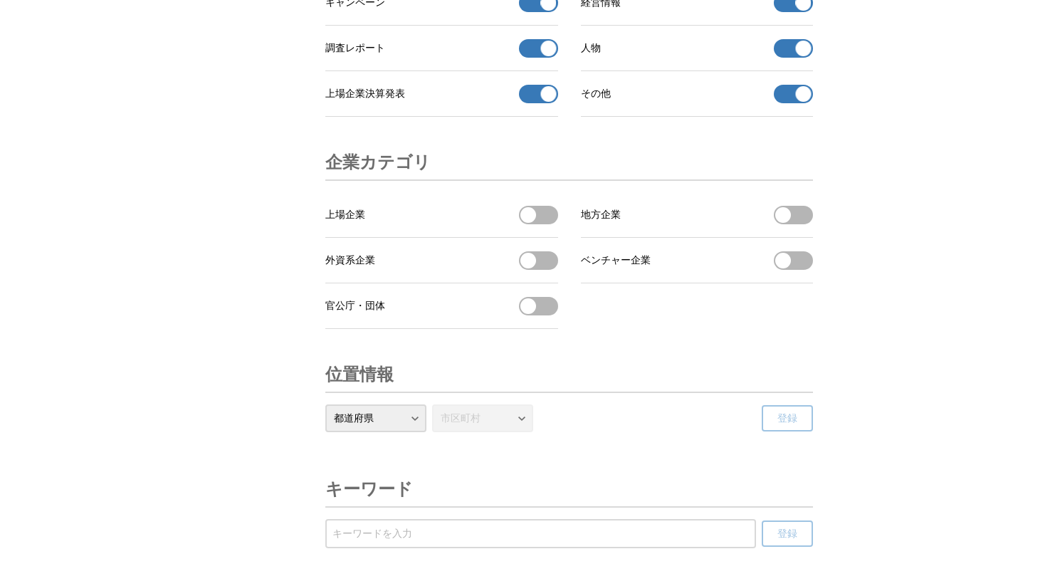
click at [537, 224] on button "上場企業を受信する" at bounding box center [538, 215] width 39 height 19
click at [791, 224] on button "地方企業を受信する" at bounding box center [793, 215] width 39 height 19
click at [797, 270] on button "ベンチャー企業を受信する" at bounding box center [793, 260] width 39 height 19
click at [551, 270] on button "外資系企業を受信する" at bounding box center [538, 260] width 39 height 19
click at [538, 329] on li "官公庁・団体 官公庁・団体を受信する" at bounding box center [441, 306] width 233 height 46
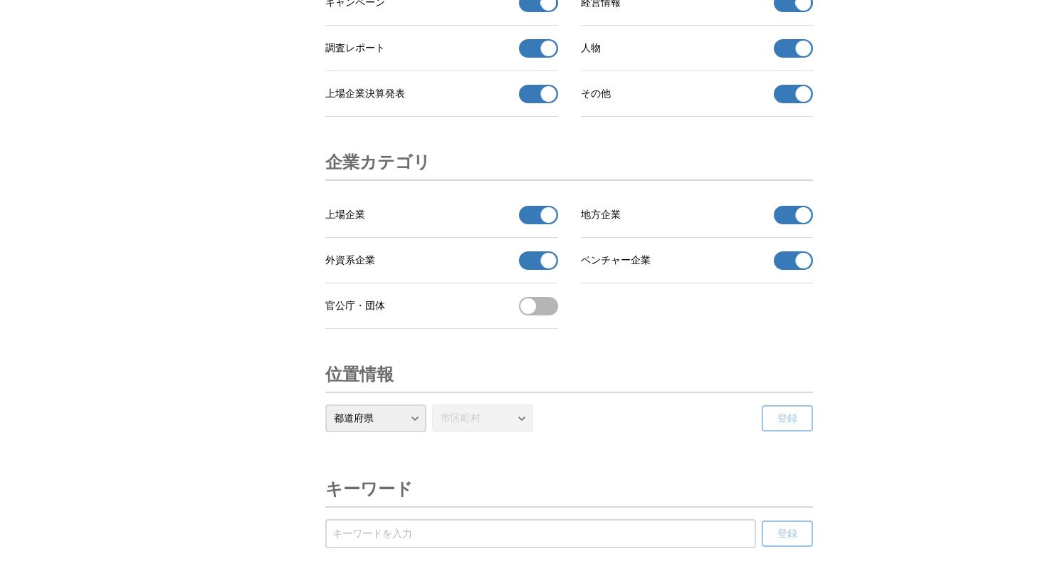
click at [538, 315] on button "官公庁・団体を受信する" at bounding box center [538, 306] width 39 height 19
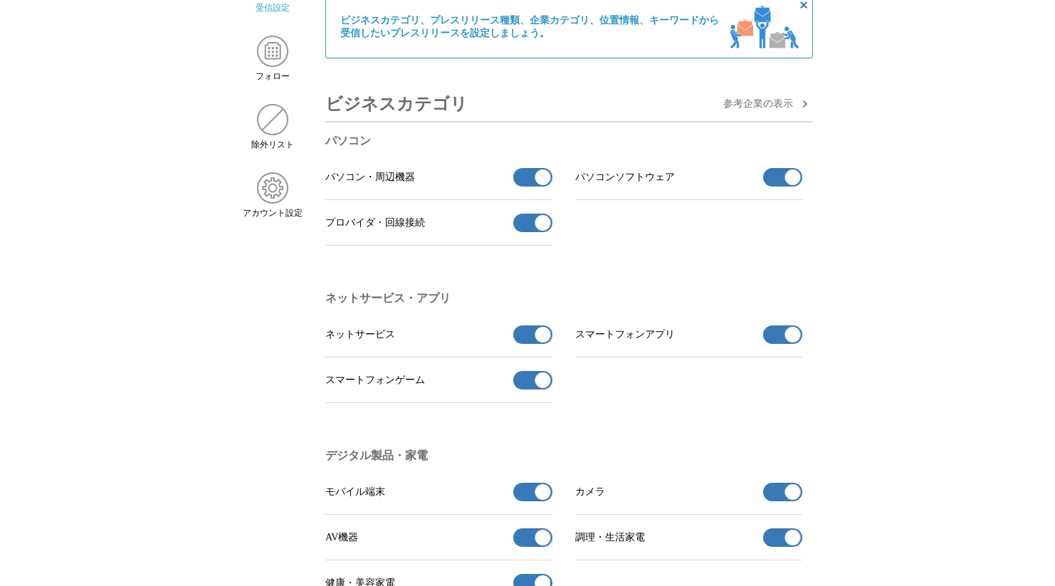
scroll to position [0, 0]
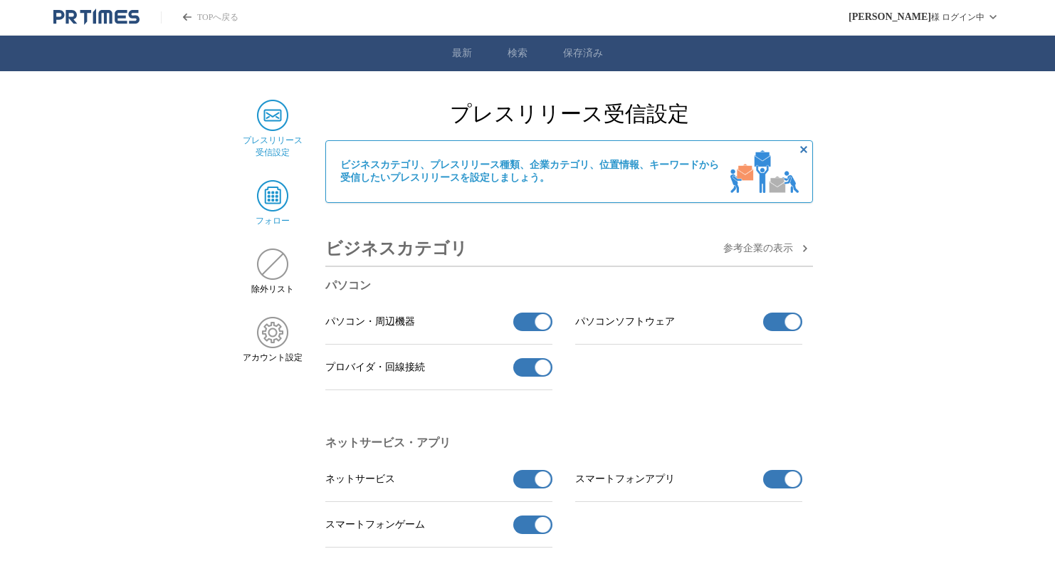
click at [276, 199] on img at bounding box center [272, 195] width 31 height 31
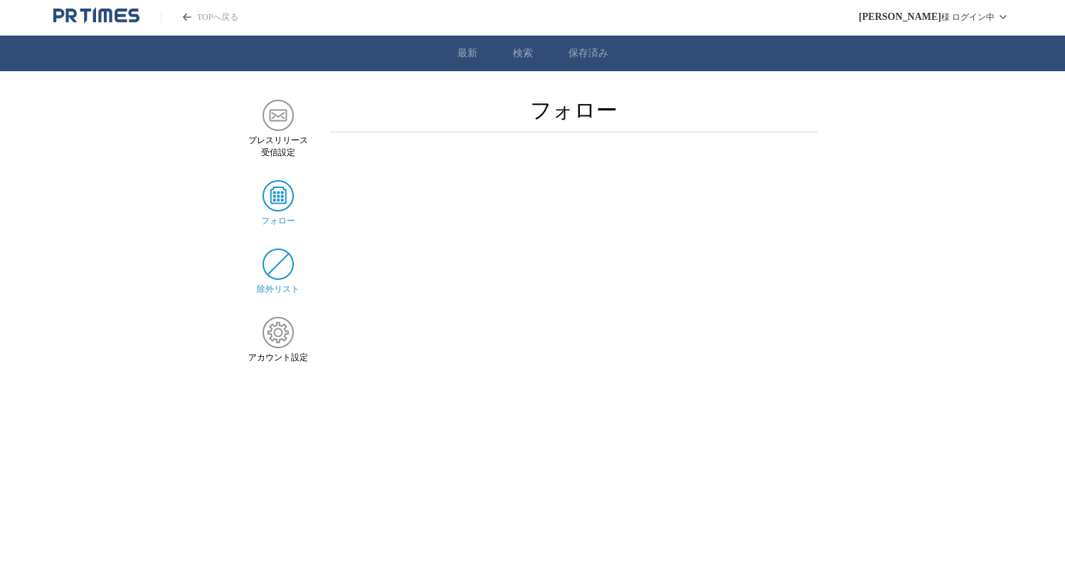
click at [275, 264] on img at bounding box center [278, 263] width 31 height 31
click at [285, 325] on img at bounding box center [278, 332] width 31 height 31
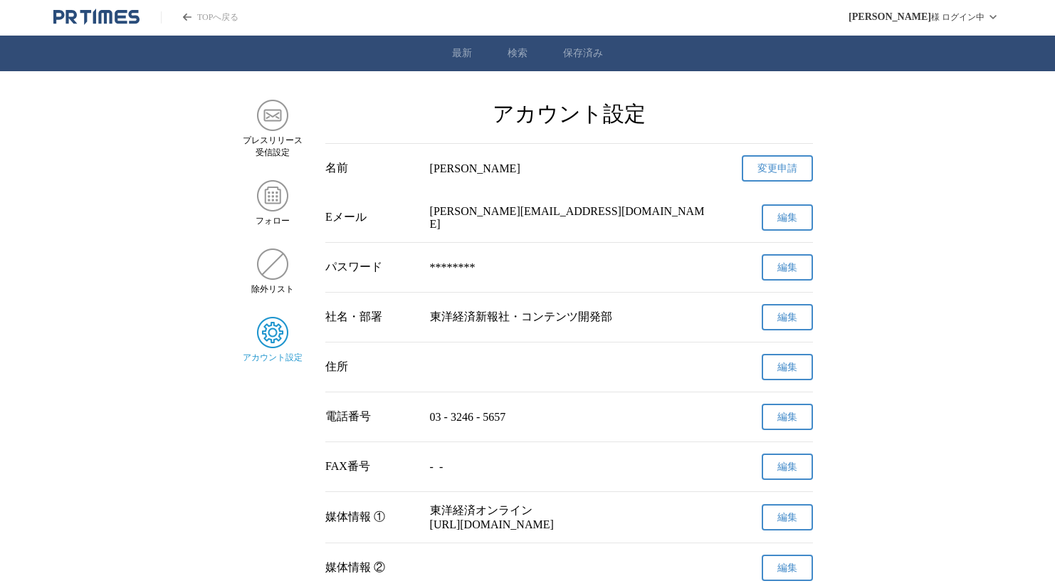
click at [461, 60] on link "最新" at bounding box center [462, 53] width 20 height 13
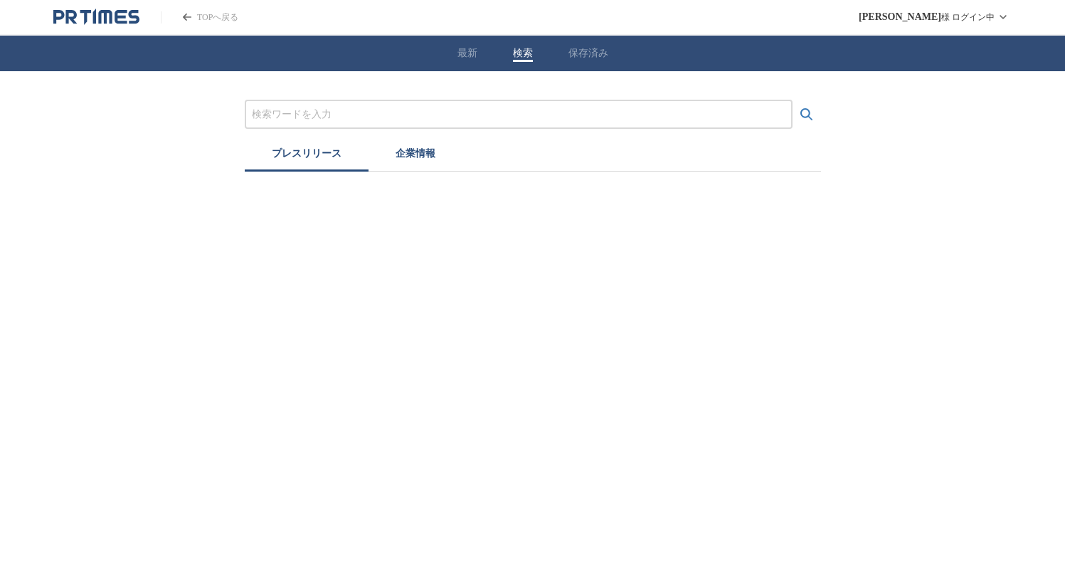
click at [522, 56] on button "検索" at bounding box center [523, 53] width 20 height 13
click at [384, 121] on input "プレスリリースおよび企業を検索する" at bounding box center [519, 115] width 534 height 16
click at [793, 100] on button "検索する" at bounding box center [807, 114] width 28 height 28
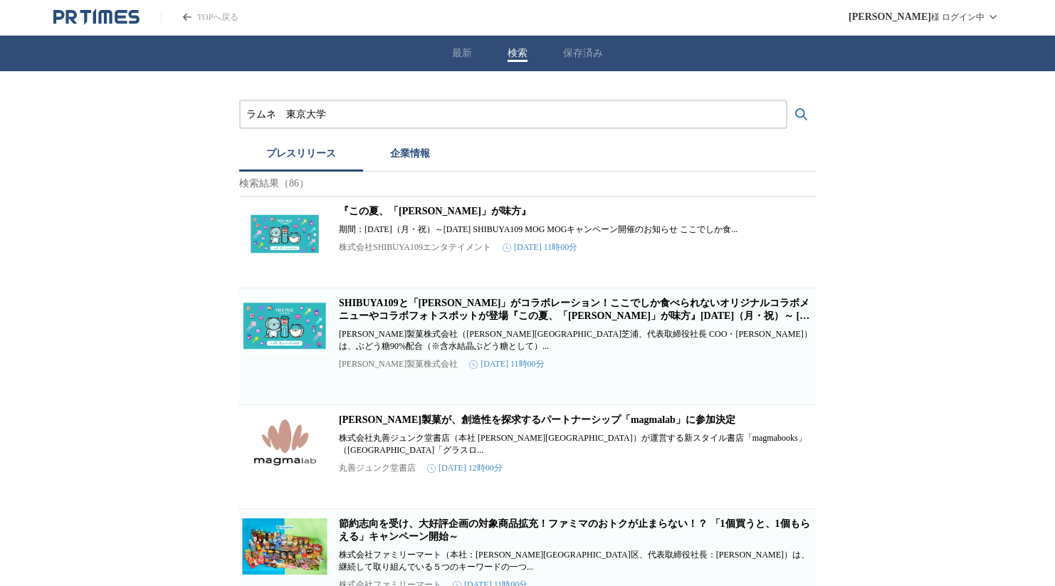
type input "ラムネ　東京大学"
click at [787, 100] on button "検索する" at bounding box center [801, 114] width 28 height 28
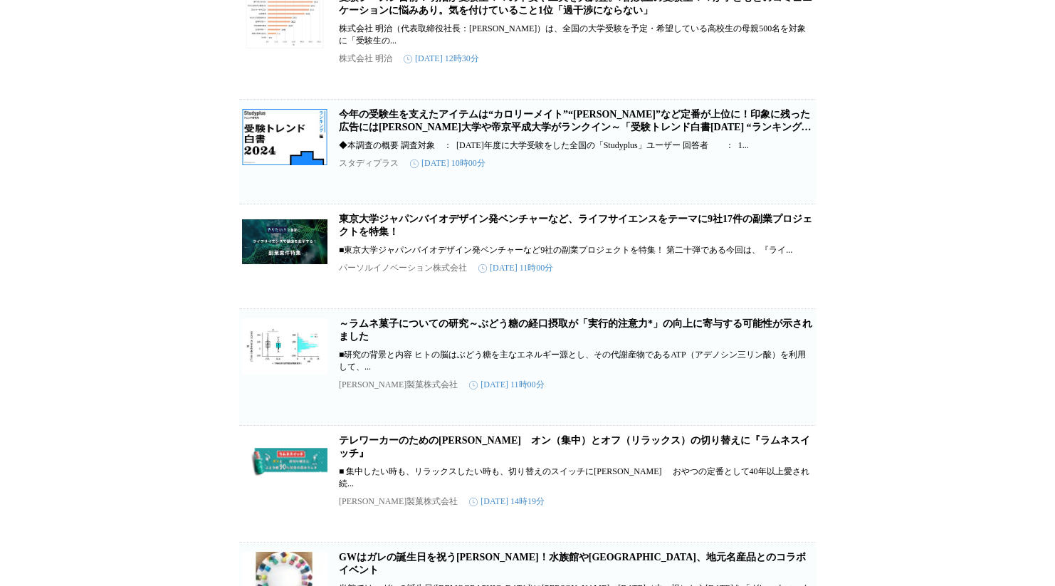
scroll to position [457, 0]
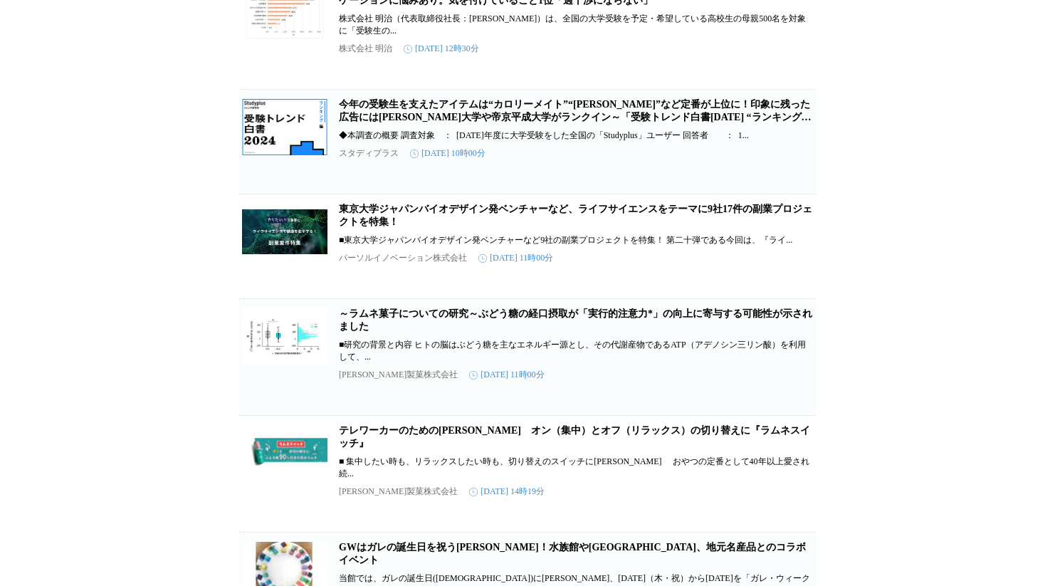
click at [418, 332] on link "～ラムネ菓子についての研究～ぶどう糖の経口摂取が「実行的注意力*」の向上に寄与する可能性が示されました" at bounding box center [575, 319] width 473 height 23
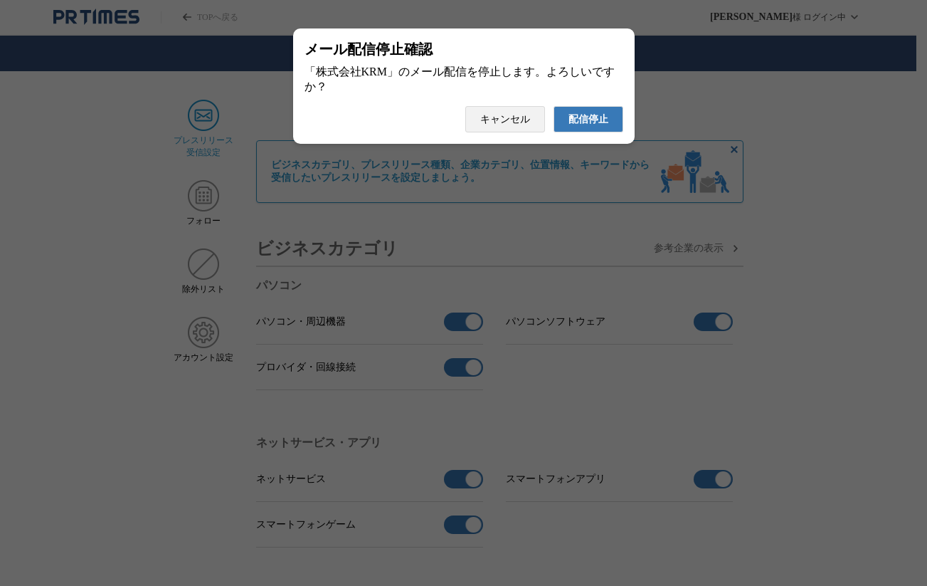
click at [567, 129] on button "配信停止" at bounding box center [589, 119] width 70 height 26
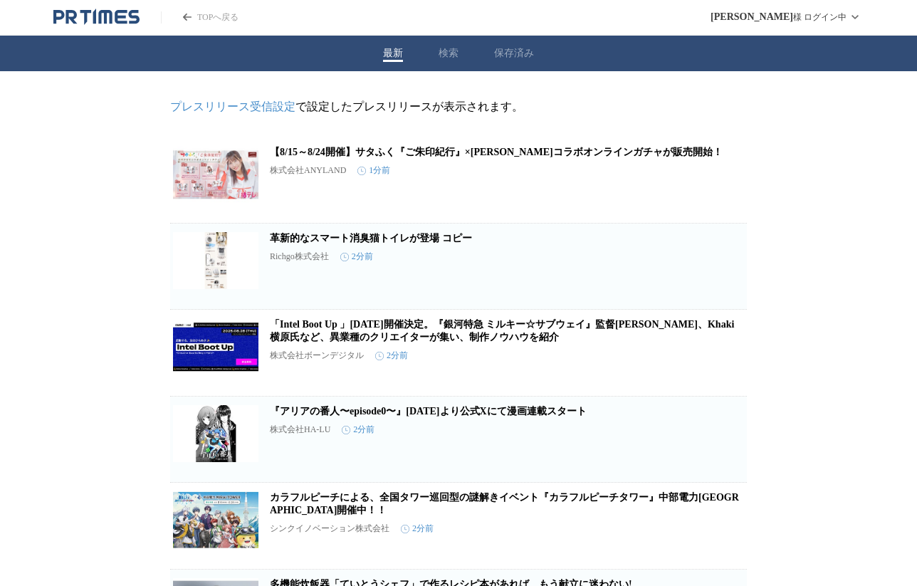
click at [216, 14] on link "TOPへ戻る" at bounding box center [200, 17] width 78 height 12
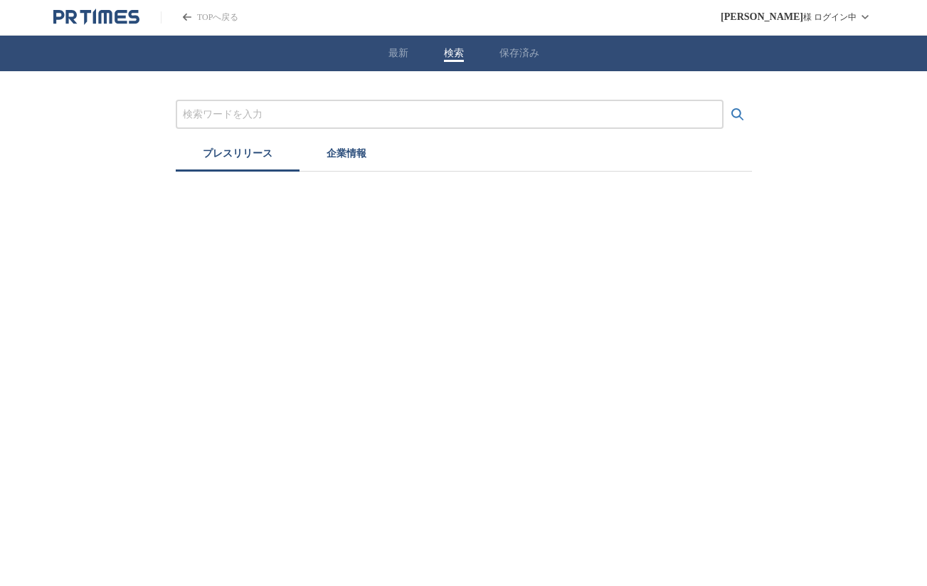
click at [448, 53] on button "検索" at bounding box center [454, 53] width 20 height 13
click at [510, 56] on button "保存済み" at bounding box center [520, 53] width 40 height 13
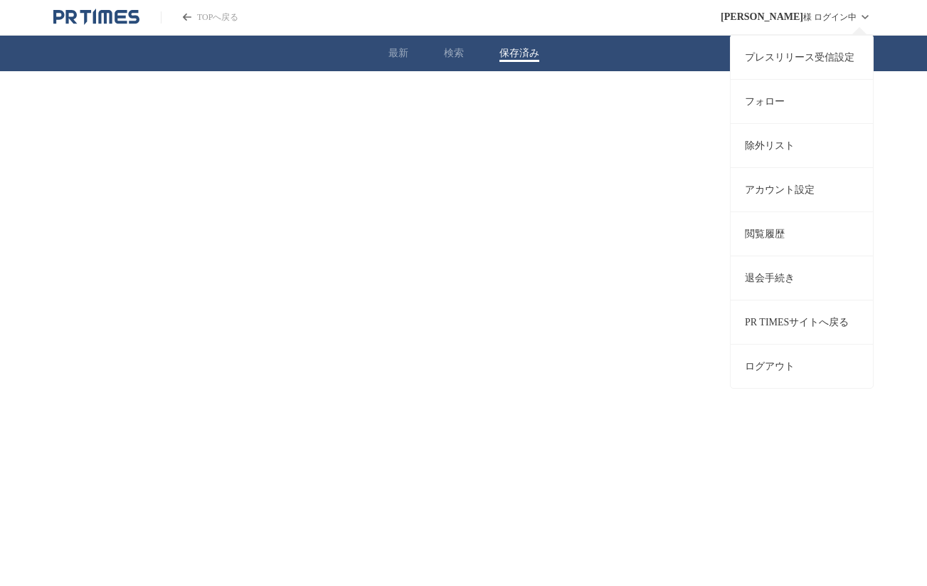
click at [814, 53] on link "プレスリリース受信設定" at bounding box center [802, 57] width 142 height 44
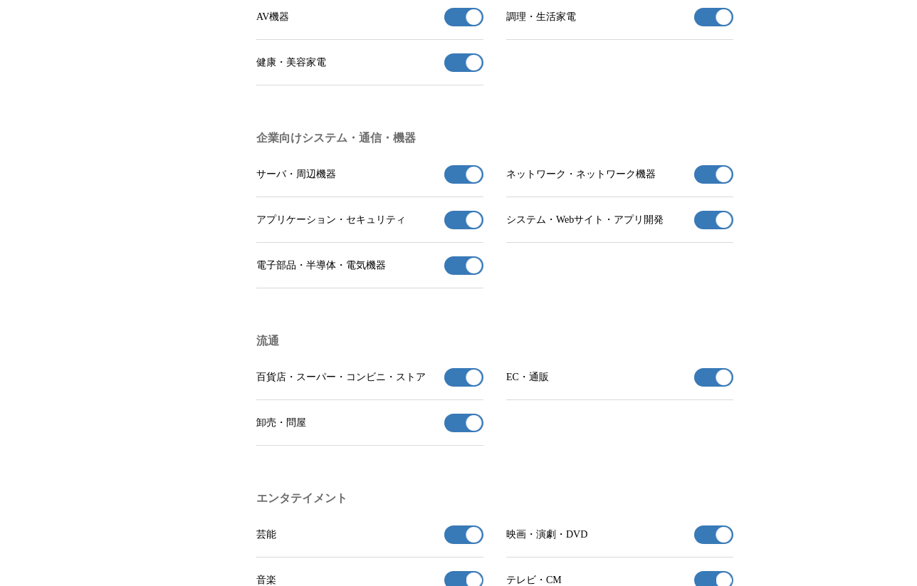
scroll to position [680, 0]
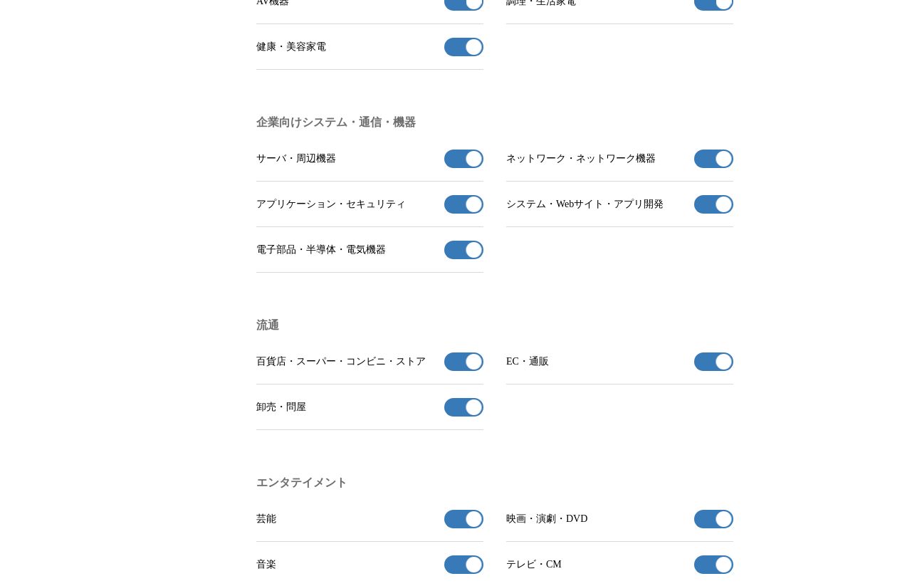
click at [463, 168] on button "サーバ・周辺機器の受信を解除" at bounding box center [463, 158] width 39 height 19
click at [460, 213] on button "アプリケーション・セキュリティの受信を解除" at bounding box center [463, 204] width 39 height 19
click at [457, 259] on button "電子部品・半導体・電気機器の受信を解除" at bounding box center [463, 250] width 39 height 19
click at [716, 167] on span "button" at bounding box center [724, 159] width 16 height 16
click at [710, 213] on button "システム・Webサイト・アプリ開発の受信を解除" at bounding box center [713, 204] width 39 height 19
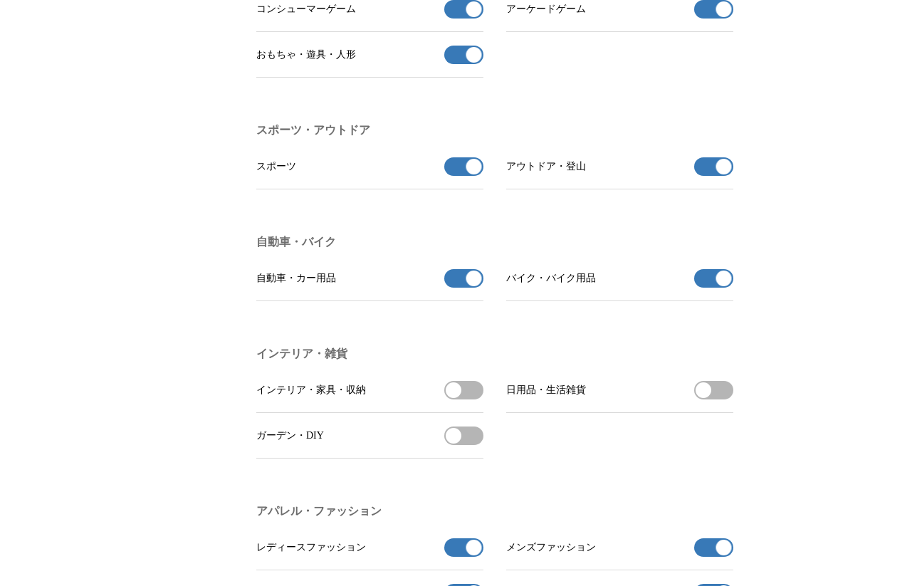
scroll to position [1526, 0]
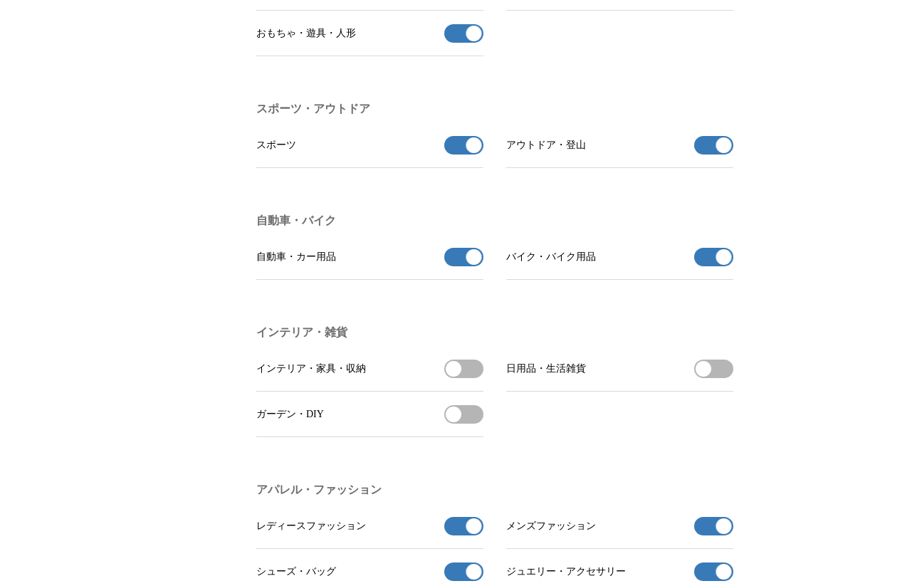
click at [463, 266] on button "自動車・カー用品の受信を解除" at bounding box center [463, 257] width 39 height 19
click at [712, 266] on button "バイク・バイク用品の受信を解除" at bounding box center [713, 257] width 39 height 19
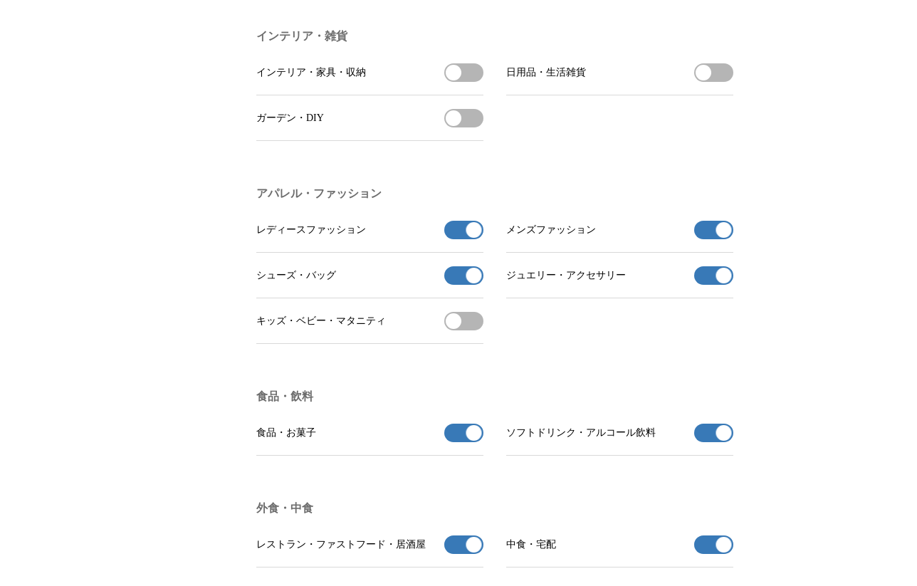
scroll to position [1832, 0]
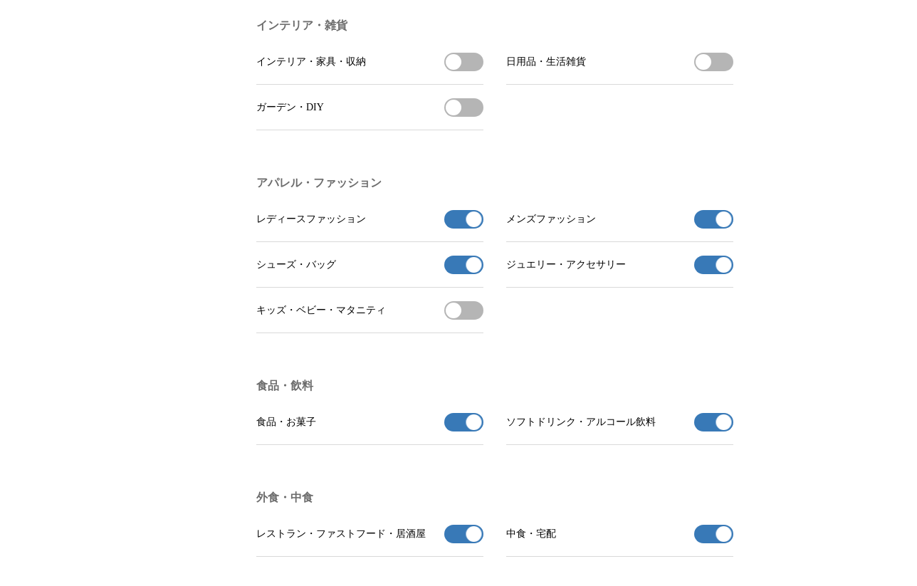
click at [466, 273] on span "button" at bounding box center [474, 265] width 16 height 16
click at [462, 228] on button "レディースファッションの受信を解除" at bounding box center [463, 219] width 39 height 19
click at [470, 274] on button "シューズ・バッグを受信する" at bounding box center [463, 264] width 39 height 19
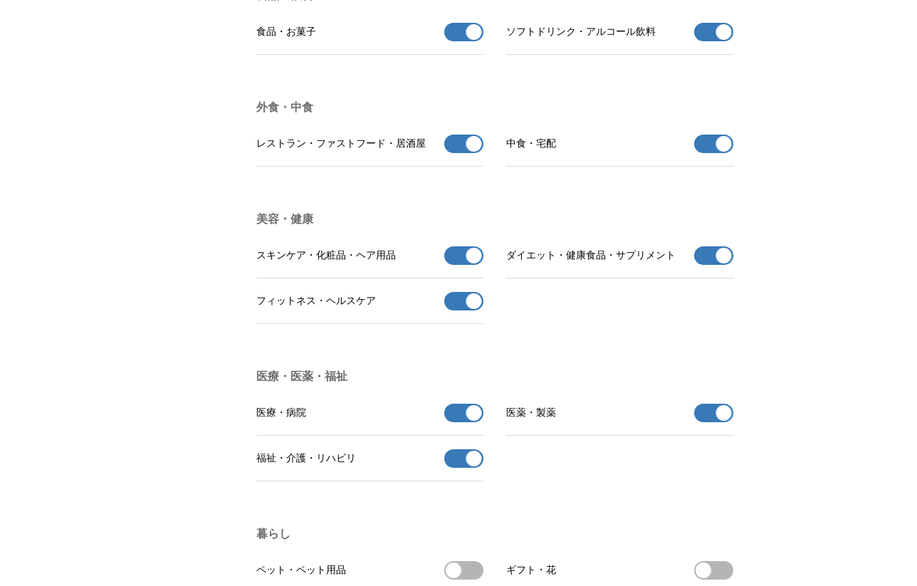
scroll to position [2227, 0]
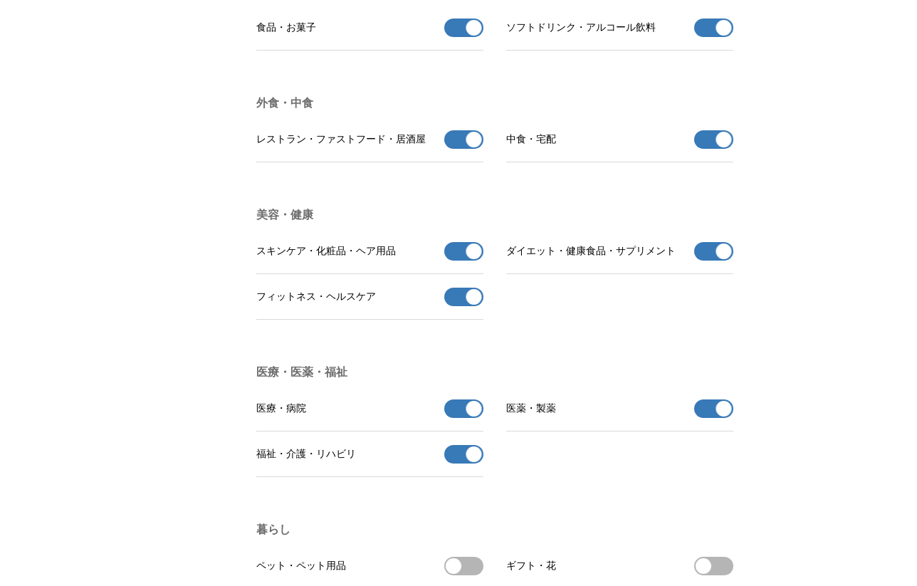
click at [455, 149] on button "レストラン・ファストフード・居酒屋の受信を解除" at bounding box center [463, 139] width 39 height 19
click at [712, 149] on button "中食・宅配の受信を解除" at bounding box center [713, 139] width 39 height 19
click at [463, 260] on button "スキンケア・化粧品・ヘア用品の受信を解除" at bounding box center [463, 251] width 39 height 19
click at [463, 306] on button "[PERSON_NAME]ケアの受信を解除" at bounding box center [463, 297] width 39 height 19
drag, startPoint x: 465, startPoint y: 285, endPoint x: 621, endPoint y: 273, distance: 157.0
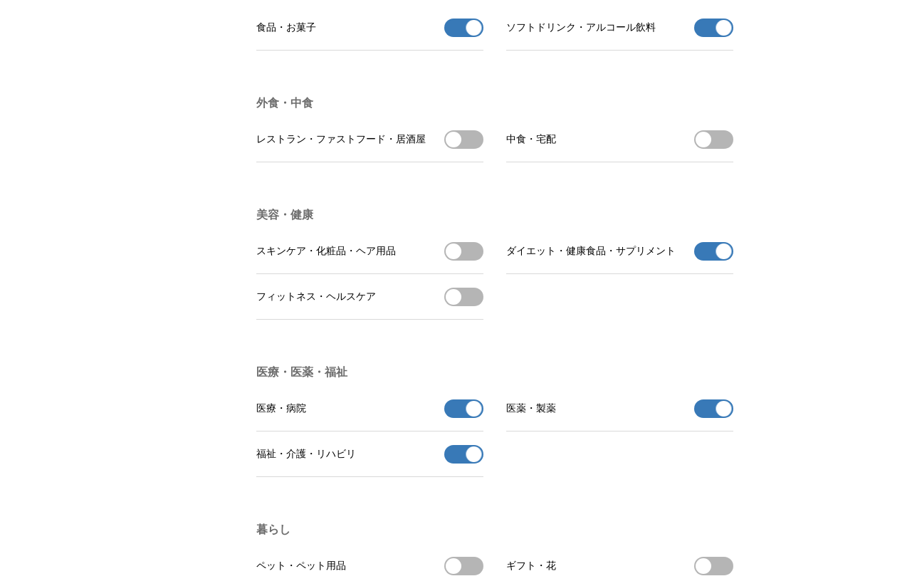
click at [621, 273] on ul "スキンケア・化粧品・ヘア用品 スキンケア・化粧品・ヘア用品を受信する ダイエット・健康食品・サプリメント ダイエット・健康食品・サプリメントの受信を解除 フィ…" at bounding box center [494, 273] width 477 height 91
click at [466, 260] on button "スキンケア・化粧品・ヘア用品を受信する" at bounding box center [463, 251] width 39 height 19
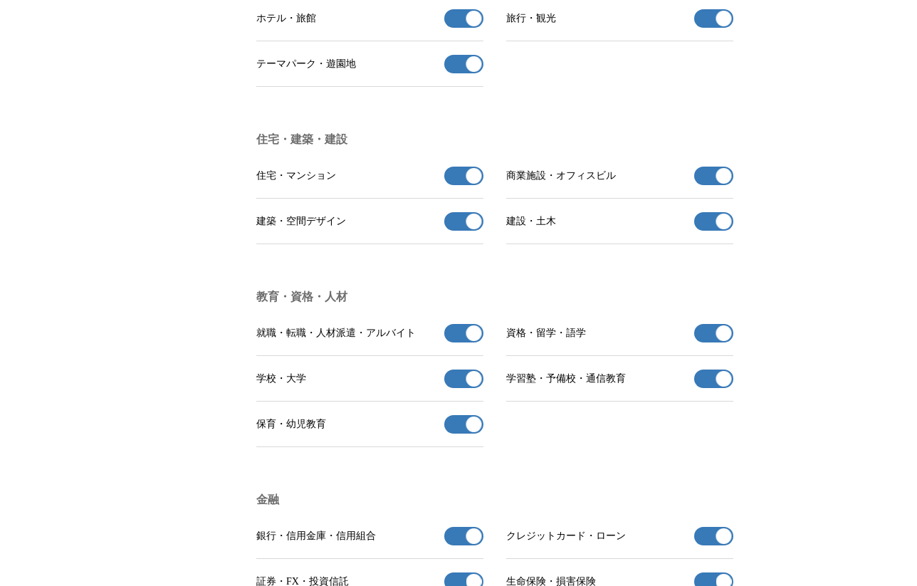
scroll to position [2978, 0]
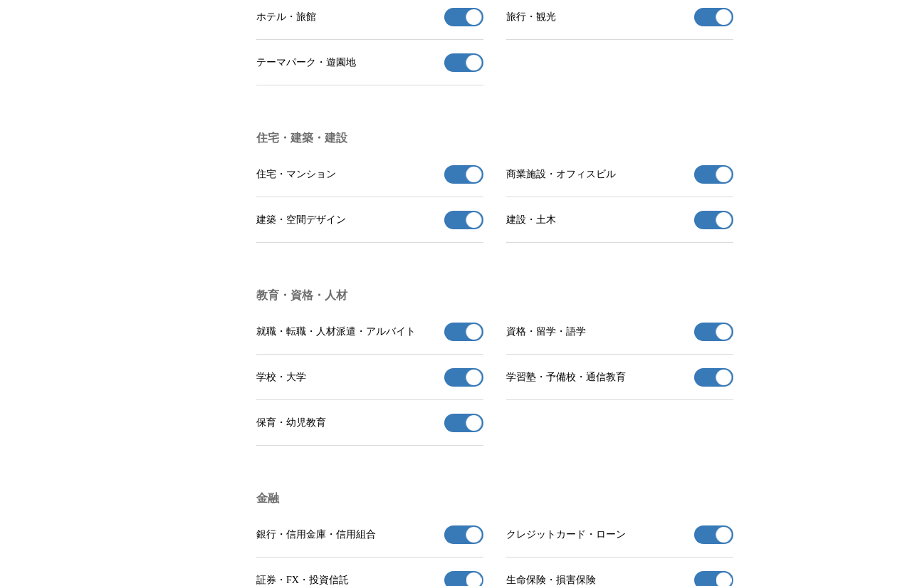
click at [709, 229] on button "建設・土木の受信を解除" at bounding box center [713, 220] width 39 height 19
click at [710, 184] on button "商業施設・オフィスビルの受信を解除" at bounding box center [713, 174] width 39 height 19
click at [460, 229] on button "建築・空間デザインの受信を解除" at bounding box center [463, 220] width 39 height 19
click at [460, 184] on button "住宅・マンションの受信を解除" at bounding box center [463, 174] width 39 height 19
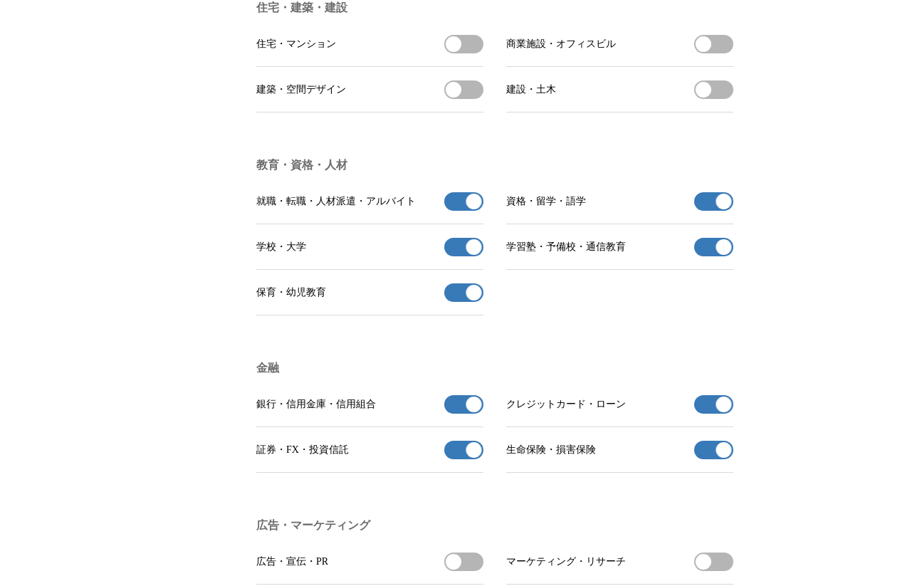
scroll to position [3111, 0]
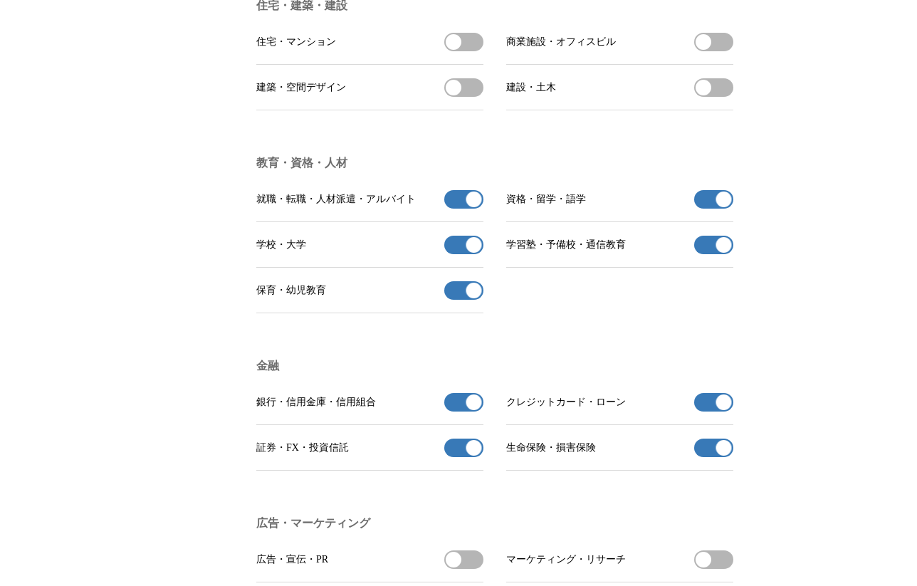
click at [458, 209] on button "就職・転職・人材派遣・アルバイトの受信を解除" at bounding box center [463, 199] width 39 height 19
click at [460, 300] on button "保育・幼児教育の受信を解除" at bounding box center [463, 290] width 39 height 19
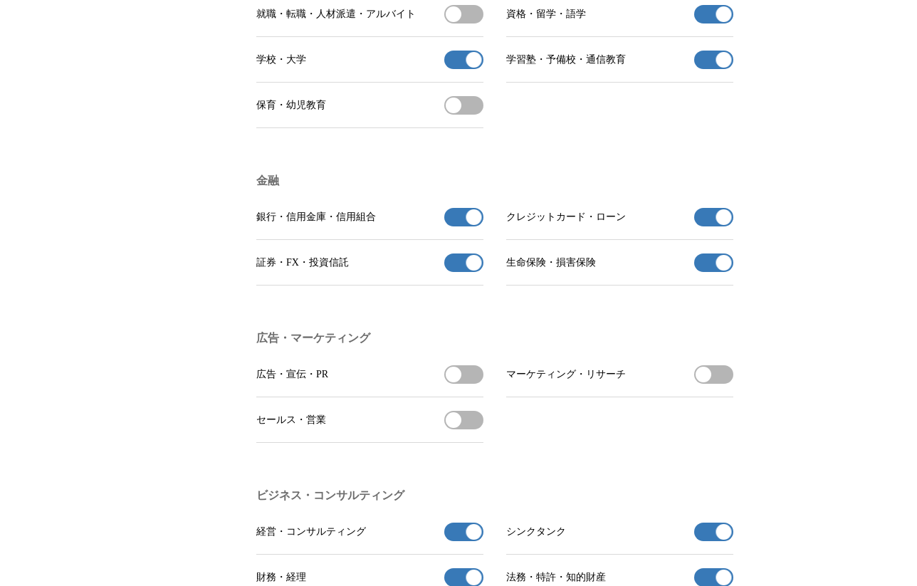
scroll to position [3297, 0]
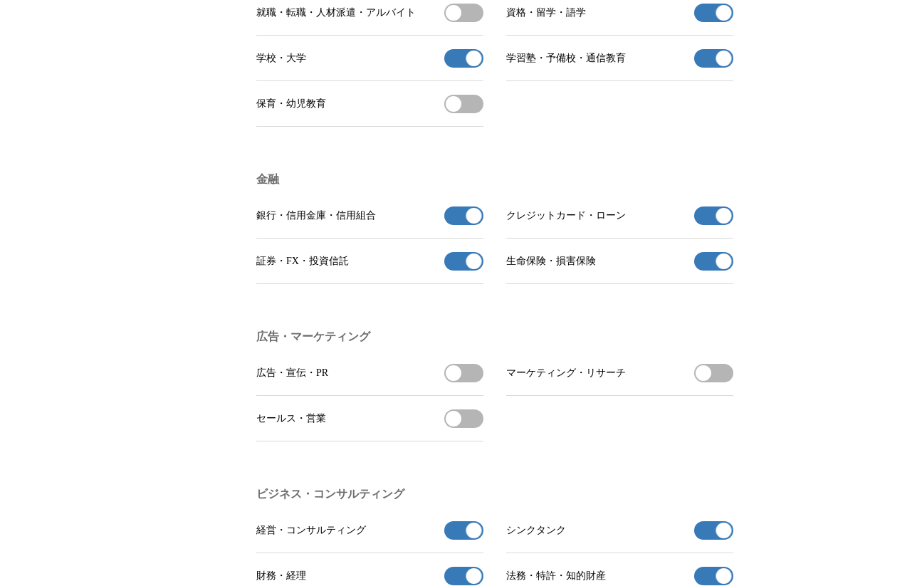
click at [707, 225] on button "クレジットカード・ローンの受信を解除" at bounding box center [713, 215] width 39 height 19
click at [712, 270] on button "生命保険・損害保険の受信を解除" at bounding box center [713, 261] width 39 height 19
click at [463, 270] on button "証券・FX・投資信託の受信を解除" at bounding box center [463, 261] width 39 height 19
click at [458, 225] on button "銀行・信用金庫・信用組合の受信を解除" at bounding box center [463, 215] width 39 height 19
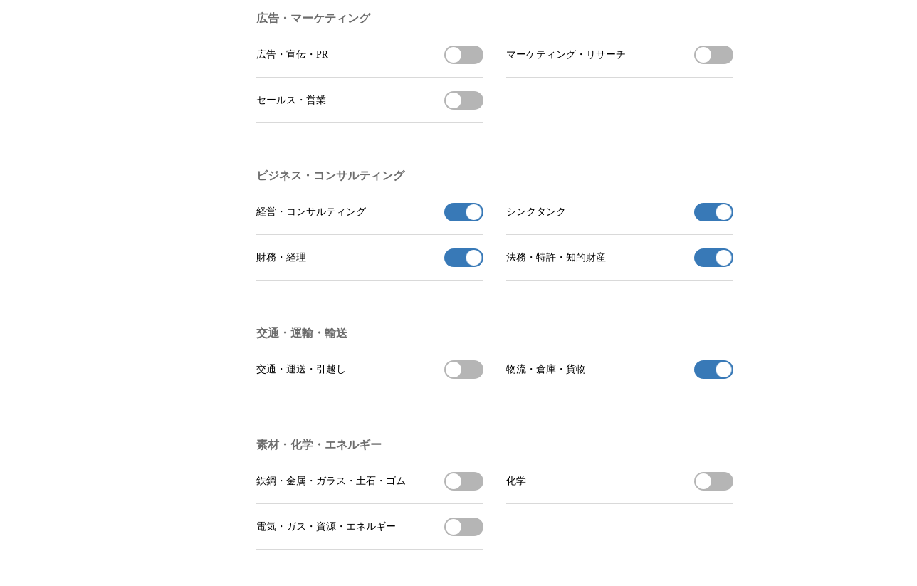
scroll to position [3626, 0]
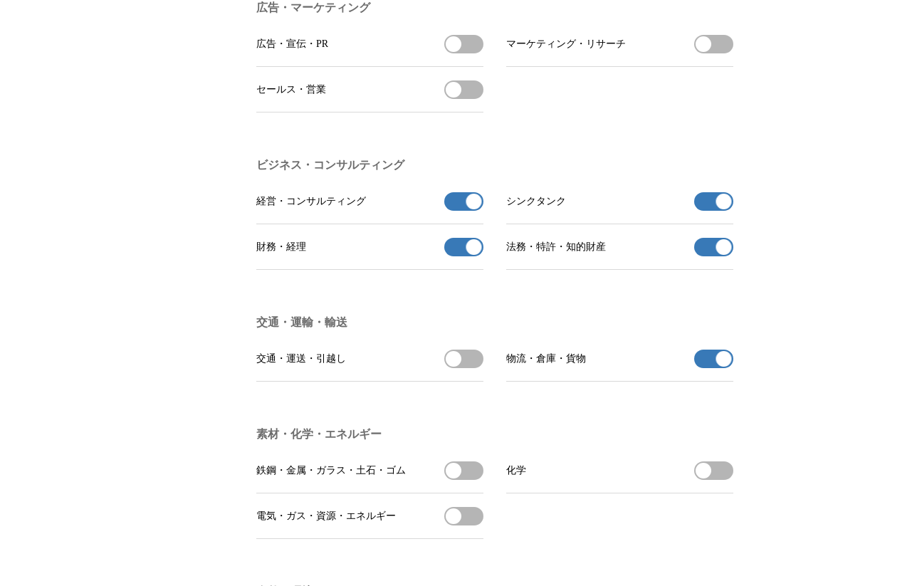
click at [459, 211] on button "経営・コンサルティングの受信を解除" at bounding box center [463, 201] width 39 height 19
click at [462, 256] on button "財務・[DEMOGRAPHIC_DATA]の受信を解除" at bounding box center [463, 247] width 39 height 19
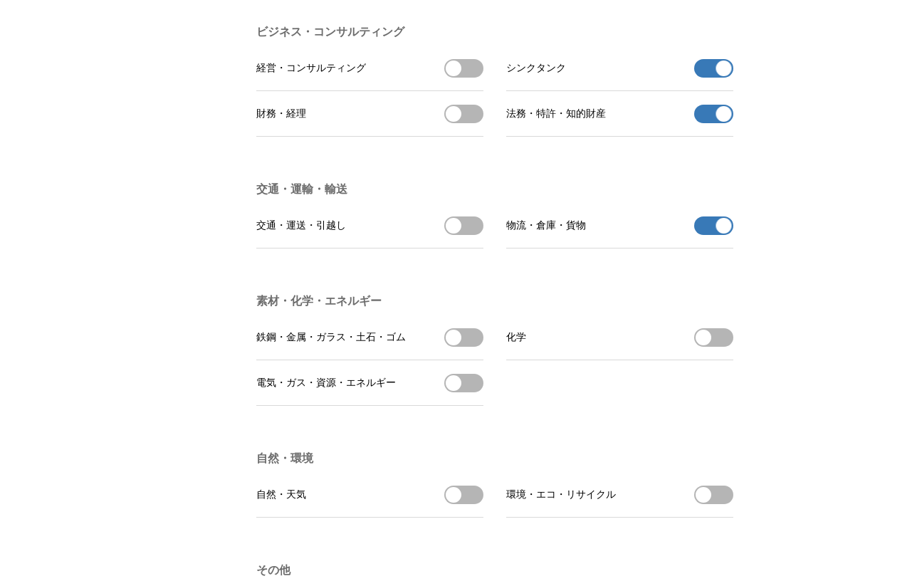
scroll to position [3765, 0]
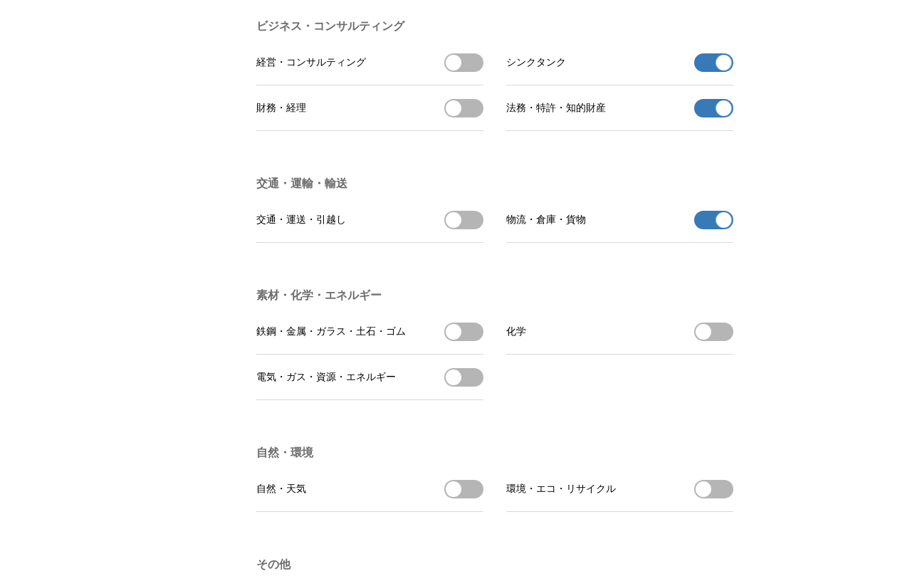
click at [708, 229] on button "物流・倉庫・貨物の受信を解除" at bounding box center [713, 220] width 39 height 19
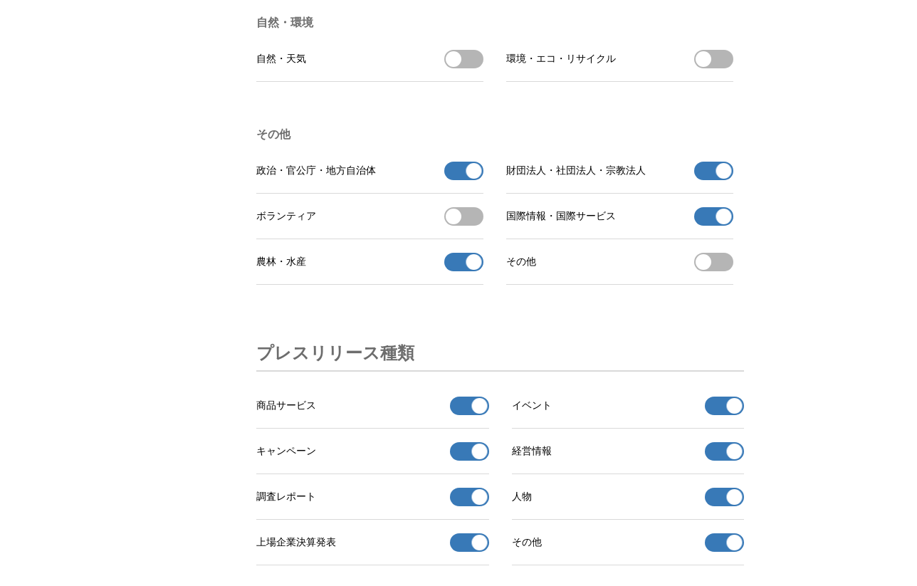
scroll to position [4209, 0]
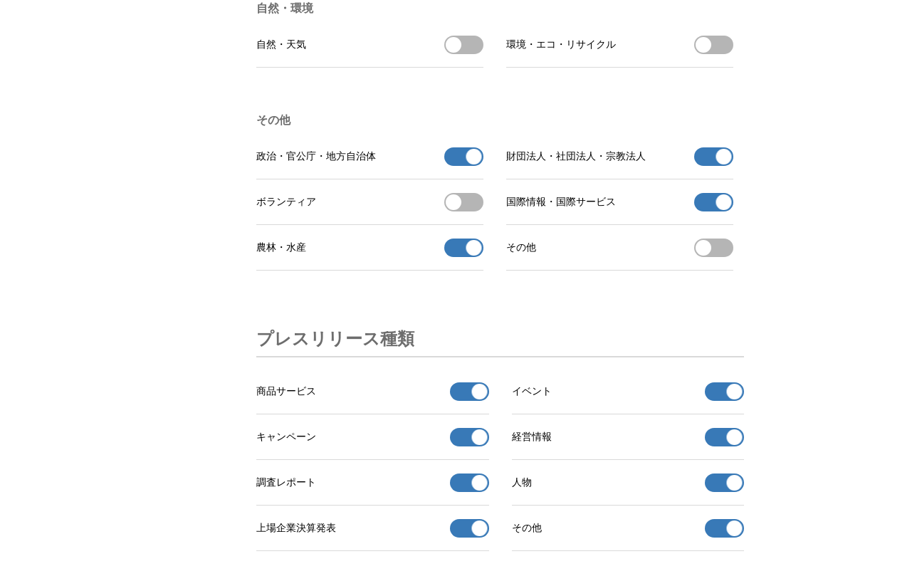
click at [458, 257] on button "農林・水産の受信を解除" at bounding box center [463, 247] width 39 height 19
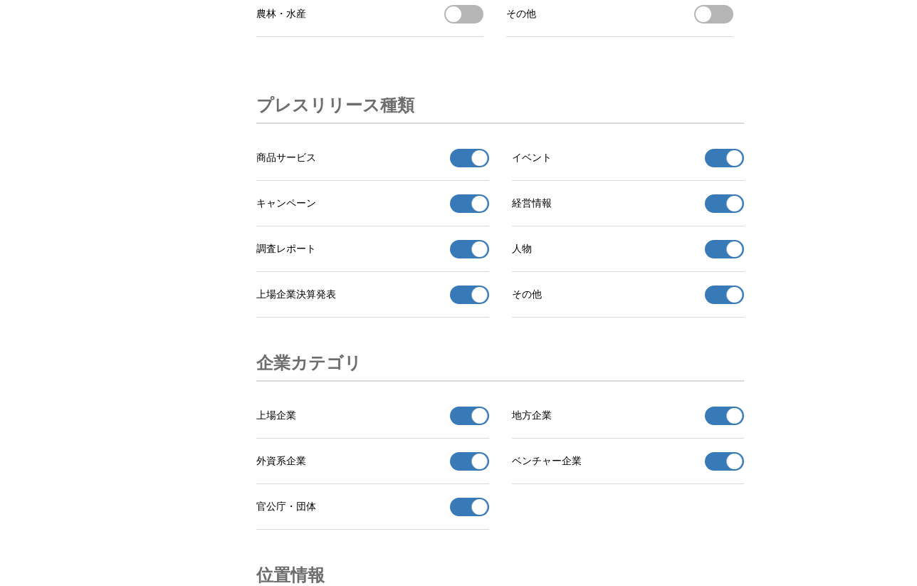
scroll to position [4458, 0]
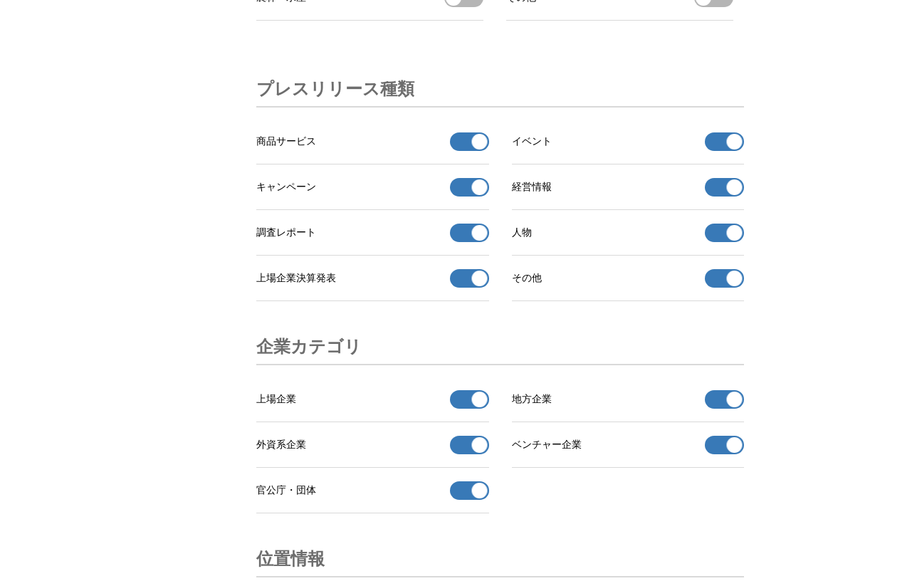
click at [462, 288] on button "上場企業決算発表の受信を解除" at bounding box center [469, 278] width 39 height 19
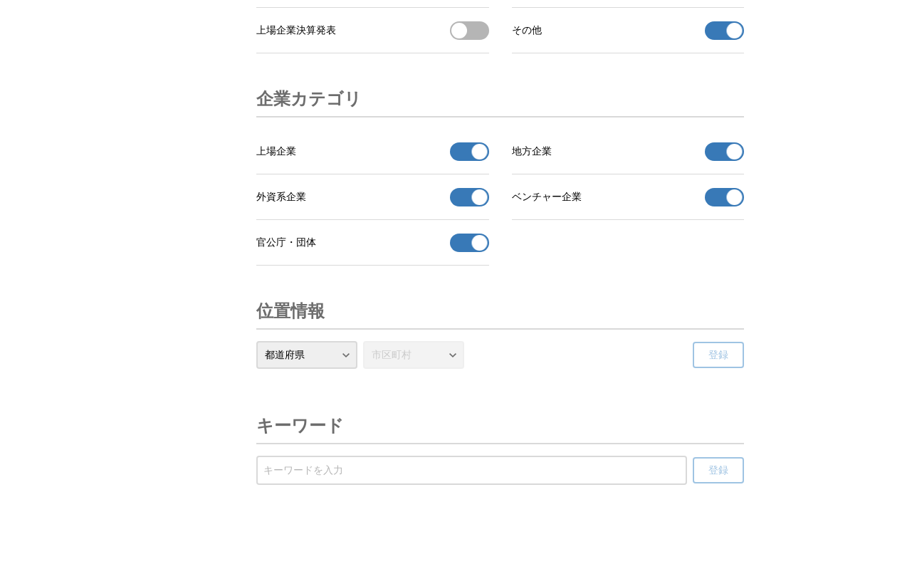
scroll to position [4783, 0]
